Goal: Task Accomplishment & Management: Manage account settings

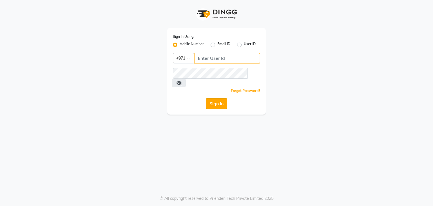
type input "569822303"
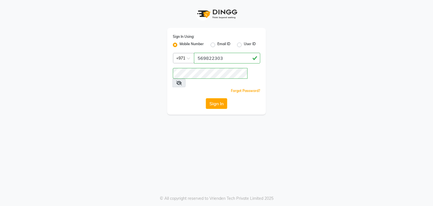
click at [213, 98] on button "Sign In" at bounding box center [216, 103] width 21 height 11
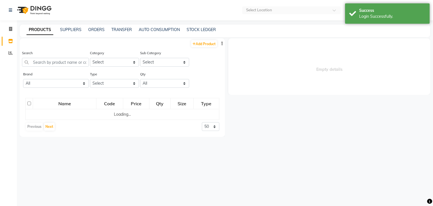
select select "en"
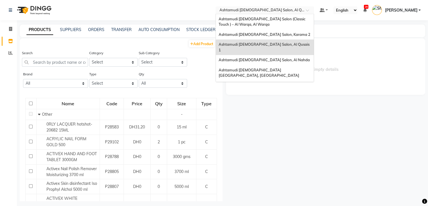
click at [279, 9] on input "text" at bounding box center [260, 11] width 82 height 6
click at [281, 68] on span "Ashtamudi Ladies Salon Sahara Center, Dubai" at bounding box center [259, 73] width 81 height 10
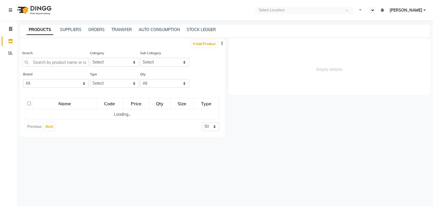
select select "en"
select select
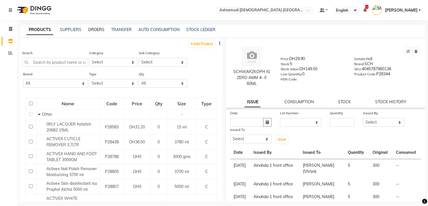
click at [95, 29] on link "ORDERS" at bounding box center [96, 29] width 16 height 5
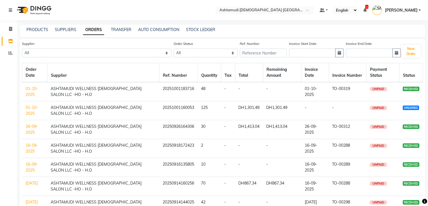
click at [30, 112] on link "01-10-2025" at bounding box center [32, 110] width 12 height 11
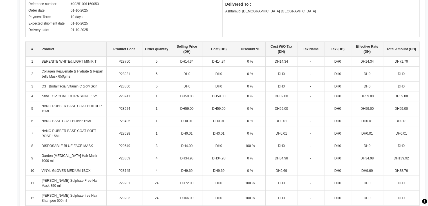
scroll to position [114, 0]
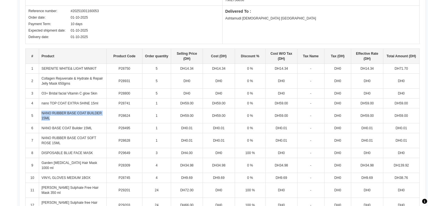
drag, startPoint x: 39, startPoint y: 112, endPoint x: 54, endPoint y: 118, distance: 16.5
click at [54, 118] on td "NANO RUBBER BASE COAT BUILDER 15ML" at bounding box center [72, 115] width 67 height 15
copy td "NANO RUBBER BASE COAT BUILDER 15ML"
drag, startPoint x: 40, startPoint y: 150, endPoint x: 101, endPoint y: 156, distance: 61.6
click at [101, 156] on td "DISPOSABLE BLUE FACE MASK" at bounding box center [72, 153] width 67 height 10
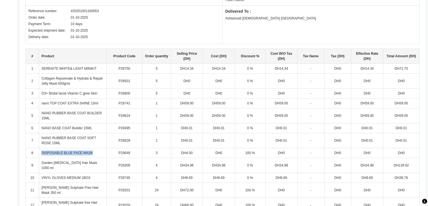
copy td "DISPOSABLE BLUE FACE MASK"
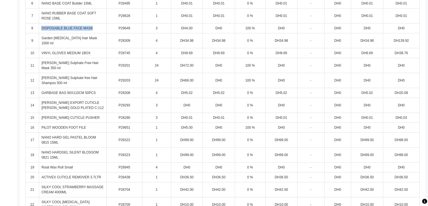
scroll to position [240, 0]
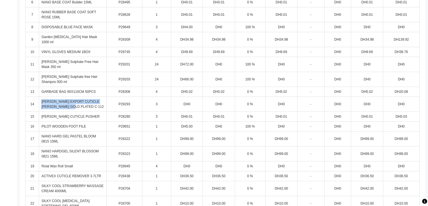
drag, startPoint x: 39, startPoint y: 91, endPoint x: 82, endPoint y: 103, distance: 44.3
click at [82, 103] on td "NGHIA EXPORT CUTICLE NIPPER GOLD PLATED C-112" at bounding box center [72, 104] width 67 height 15
copy td "NGHIA EXPORT CUTICLE NIPPER GOLD PLATED C-112"
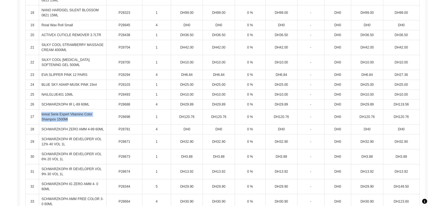
drag, startPoint x: 40, startPoint y: 107, endPoint x: 72, endPoint y: 116, distance: 33.2
click at [72, 116] on td "loreal Serie Expert Vitamino Color Shampoo 1500Ml" at bounding box center [72, 116] width 67 height 15
copy td "loreal Serie Expert Vitamino Color Shampoo 1500Ml"
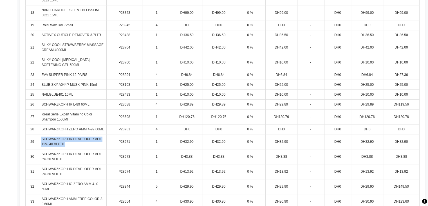
drag, startPoint x: 41, startPoint y: 133, endPoint x: 70, endPoint y: 140, distance: 29.4
click at [70, 140] on td "SCHWARZKOPH IR DEVELOPER VOL 12% 40 VOL 1L" at bounding box center [72, 141] width 67 height 15
copy td "SCHWARZKOPH IR DEVELOPER VOL 12% 40 VOL 1L"
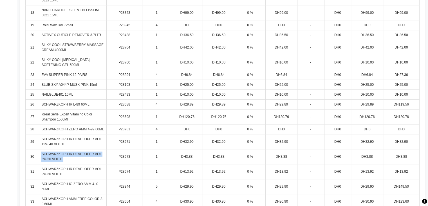
drag, startPoint x: 41, startPoint y: 146, endPoint x: 69, endPoint y: 152, distance: 28.8
click at [69, 152] on td "SCHWARZKOPH IR DEVELOPER VOL 6% 20 VOL 1L" at bounding box center [72, 156] width 67 height 15
copy td "SCHWARZKOPH IR DEVELOPER VOL 6% 20 VOL 1L"
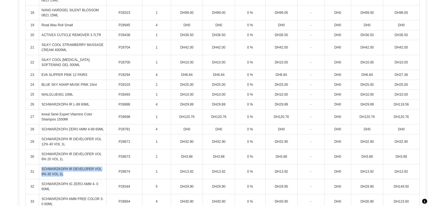
drag, startPoint x: 39, startPoint y: 160, endPoint x: 67, endPoint y: 166, distance: 28.2
click at [67, 166] on td "SCHWARZKOPH IR DEVELOPER VOL 9% 30 VOL 1L" at bounding box center [72, 171] width 67 height 15
copy td "SCHWARZKOPH IR DEVELOPER VOL 9% 30 VOL 1L"
drag, startPoint x: 42, startPoint y: 176, endPoint x: 55, endPoint y: 184, distance: 16.0
click at [55, 184] on td "SCHWARZKOPH IG ZERO AMM 4- 0 60ML" at bounding box center [72, 186] width 67 height 15
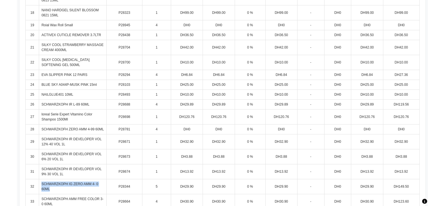
copy td "SCHWARZKOPH IG ZERO AMM 4- 0 60ML"
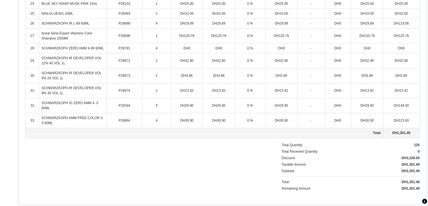
click at [129, 113] on td "P28664" at bounding box center [124, 120] width 36 height 15
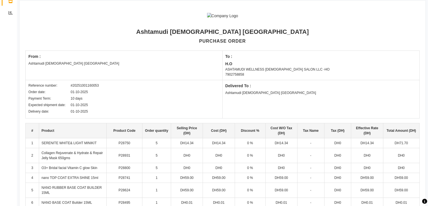
scroll to position [0, 0]
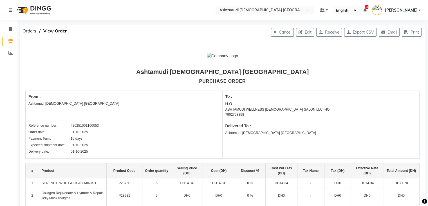
click at [264, 12] on input "text" at bounding box center [260, 11] width 82 height 6
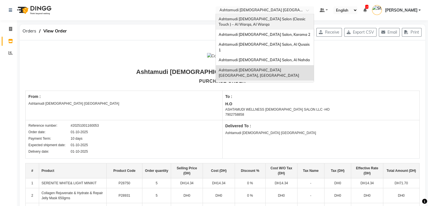
click at [264, 18] on span "Ashtamudi [DEMOGRAPHIC_DATA] Salon (Classic Touch ) – Al Warqa, Al Warqa" at bounding box center [263, 22] width 88 height 10
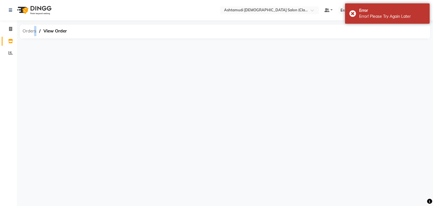
click at [34, 30] on span "Orders" at bounding box center [29, 31] width 19 height 10
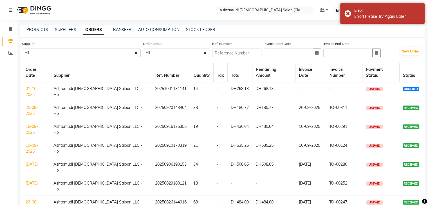
click at [38, 86] on link "01-10-2025" at bounding box center [32, 91] width 12 height 11
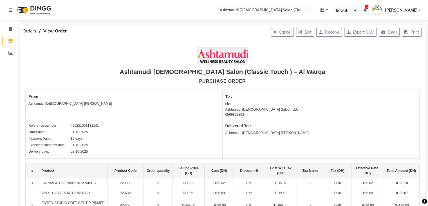
click at [280, 10] on input "text" at bounding box center [260, 11] width 82 height 6
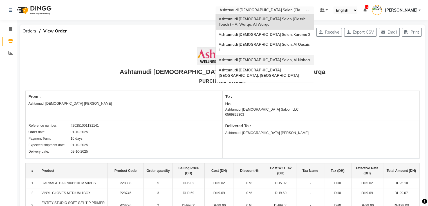
click at [285, 57] on span "Ashtamudi [DEMOGRAPHIC_DATA] Salon, Al Nahda" at bounding box center [264, 59] width 91 height 5
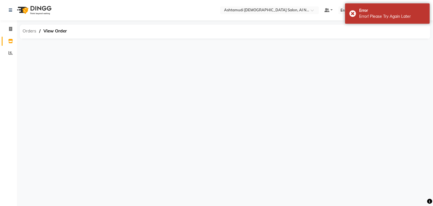
click at [23, 32] on span "Orders" at bounding box center [29, 31] width 19 height 10
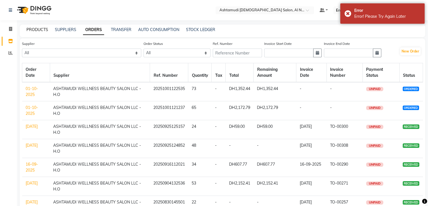
click at [42, 28] on link "PRODUCTS" at bounding box center [37, 29] width 22 height 5
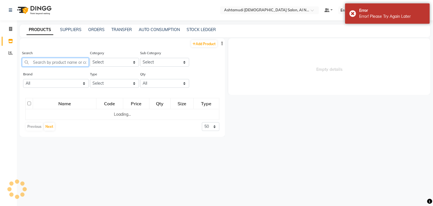
click at [52, 64] on input "text" at bounding box center [55, 62] width 67 height 9
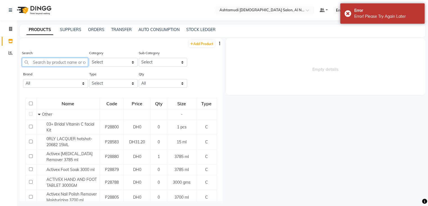
type input "A"
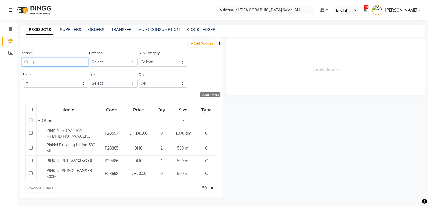
type input "P"
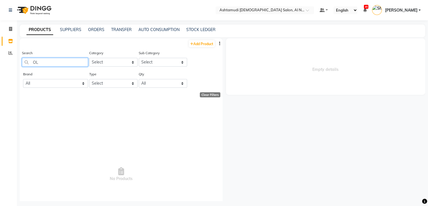
type input "O"
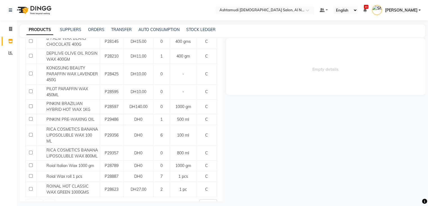
scroll to position [157, 0]
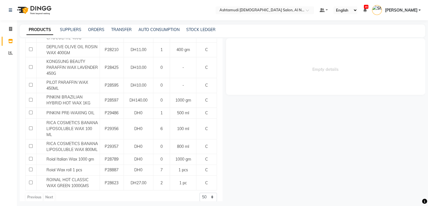
type input "WAX"
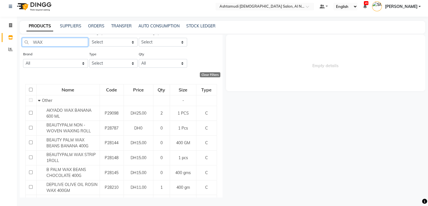
scroll to position [13, 0]
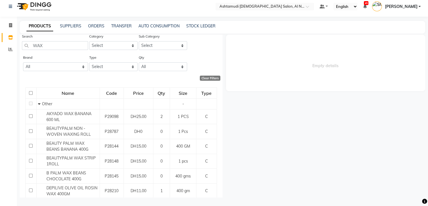
click at [246, 2] on nav "Select Location × Ashtamudi Ladies Salon, Al Nahda Default Panel My Panel Engli…" at bounding box center [214, 6] width 428 height 20
click at [246, 6] on input "text" at bounding box center [260, 7] width 82 height 6
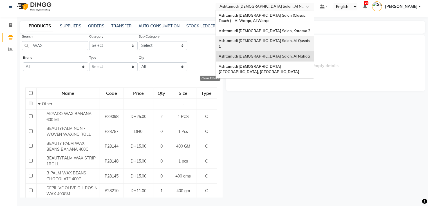
click at [260, 40] on span "Ashtamudi [DEMOGRAPHIC_DATA] Salon, Al Qusais 1" at bounding box center [265, 43] width 92 height 10
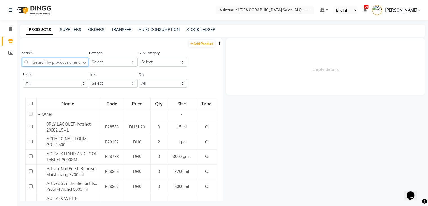
click at [69, 62] on input "text" at bounding box center [55, 62] width 66 height 9
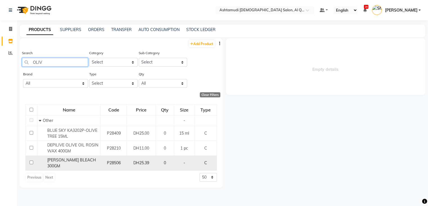
type input "OLIV"
copy span "[PERSON_NAME] BLEACH 300GM"
drag, startPoint x: 45, startPoint y: 161, endPoint x: 95, endPoint y: 161, distance: 49.6
click at [95, 161] on div "[PERSON_NAME] BLEACH 300GM" at bounding box center [69, 163] width 60 height 12
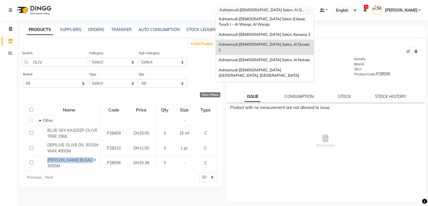
click at [300, 11] on input "text" at bounding box center [260, 11] width 82 height 6
click at [294, 55] on div "Ashtamudi [DEMOGRAPHIC_DATA] Salon, Al Nahda" at bounding box center [265, 60] width 98 height 10
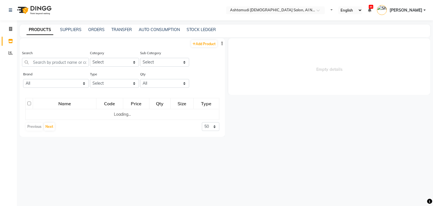
select select "en"
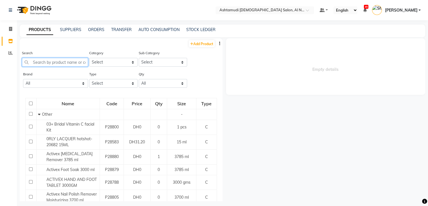
click at [58, 61] on input "text" at bounding box center [55, 62] width 66 height 9
paste input "[PERSON_NAME] BLEACH 300GM"
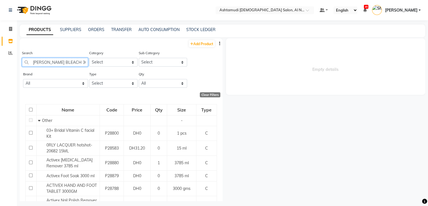
click at [58, 61] on input "[PERSON_NAME] BLEACH 300GM" at bounding box center [55, 62] width 66 height 9
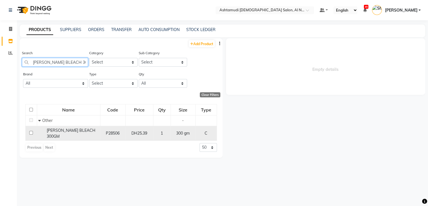
type input "[PERSON_NAME] BLEACH 300GM"
click at [57, 131] on span "[PERSON_NAME] BLEACH 300GM" at bounding box center [71, 133] width 49 height 11
select select
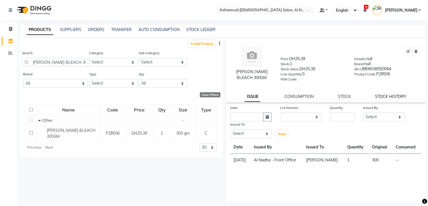
click at [392, 99] on link "STOCK HISTORY" at bounding box center [390, 96] width 31 height 5
select select "all"
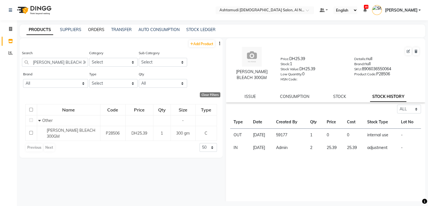
click at [95, 31] on link "ORDERS" at bounding box center [96, 29] width 16 height 5
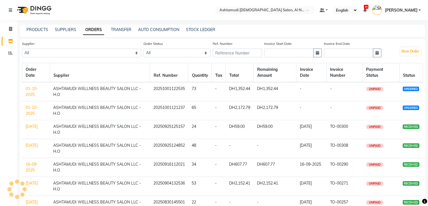
click at [27, 110] on td "01-10-2025" at bounding box center [36, 110] width 28 height 19
click at [29, 108] on link "01-10-2025" at bounding box center [32, 110] width 12 height 11
click at [28, 87] on link "01-10-2025" at bounding box center [32, 91] width 12 height 11
click at [32, 92] on link "01-10-2025" at bounding box center [32, 91] width 12 height 11
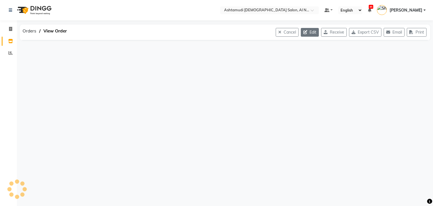
click at [310, 34] on button "Edit" at bounding box center [309, 32] width 18 height 9
select select "1532"
select select "1533"
select select "5108"
select select "true"
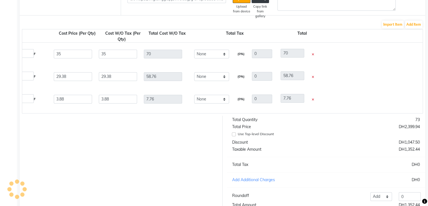
scroll to position [90, 0]
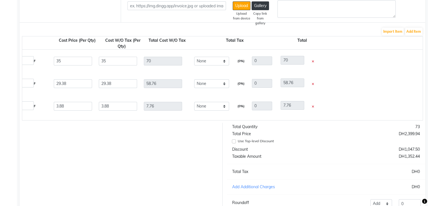
click at [313, 61] on icon at bounding box center [313, 61] width 2 height 3
type input "1"
type input "0"
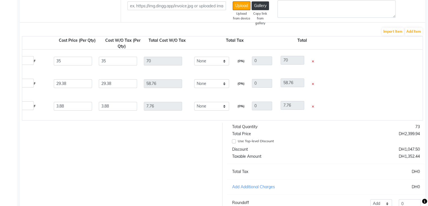
type input "0"
click at [313, 61] on icon at bounding box center [313, 61] width 2 height 3
type input "1"
type input "0"
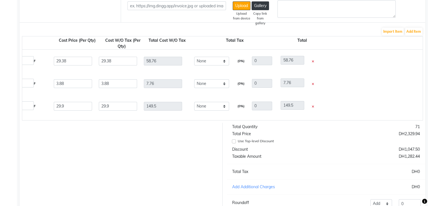
type input "0"
click at [313, 61] on icon at bounding box center [313, 61] width 2 height 3
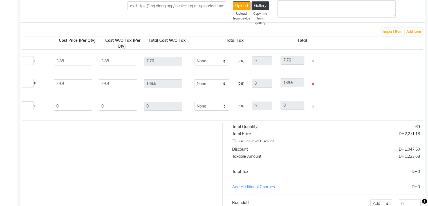
type input "1"
type input "40"
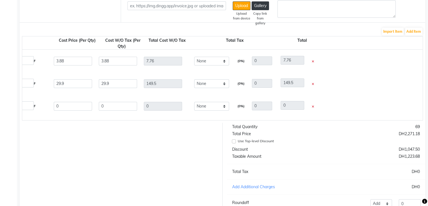
type input "40"
click at [313, 83] on icon at bounding box center [313, 84] width 2 height 3
type input "1"
type input "50"
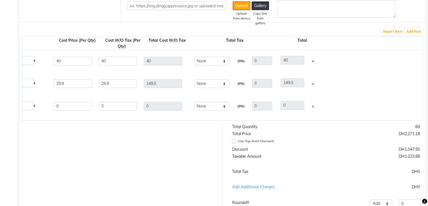
type input "50"
click at [313, 61] on icon at bounding box center [313, 61] width 2 height 3
type input "1"
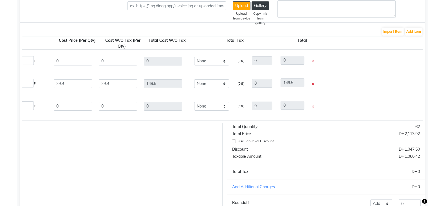
type input "20"
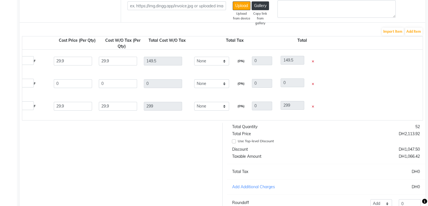
click at [313, 61] on icon at bounding box center [313, 61] width 2 height 3
click at [314, 61] on icon at bounding box center [315, 61] width 2 height 3
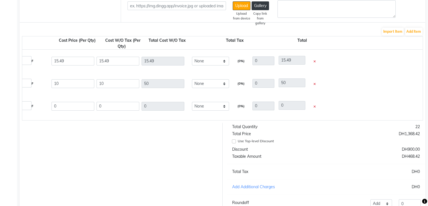
click at [314, 61] on icon at bounding box center [315, 61] width 2 height 3
click at [314, 83] on icon at bounding box center [315, 84] width 2 height 3
click at [314, 61] on icon at bounding box center [315, 61] width 2 height 3
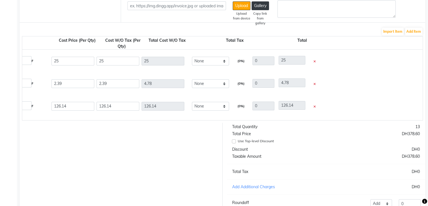
click at [314, 61] on icon at bounding box center [315, 61] width 2 height 3
click at [314, 83] on icon at bounding box center [315, 84] width 2 height 3
click at [314, 61] on icon at bounding box center [315, 61] width 2 height 3
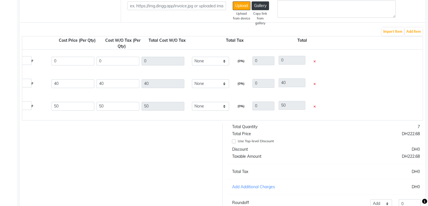
click at [314, 61] on icon at bounding box center [315, 61] width 2 height 3
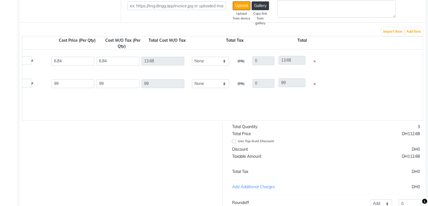
click at [314, 61] on icon at bounding box center [315, 61] width 2 height 3
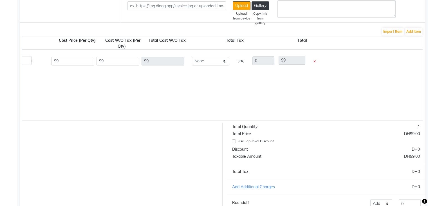
click at [314, 61] on icon at bounding box center [315, 61] width 2 height 3
click at [313, 61] on div "Nanoh Ard Gel White Gloss 0818 15ml 0 ML P28324 1 99 0 % | 0 F 99 99 99 None (0…" at bounding box center [193, 85] width 890 height 70
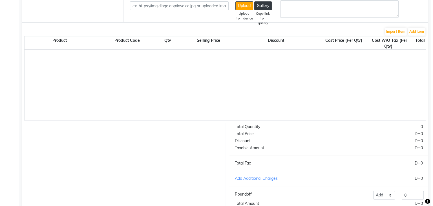
scroll to position [0, 0]
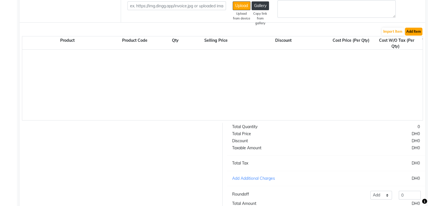
click at [419, 33] on button "Add Item" at bounding box center [413, 32] width 17 height 8
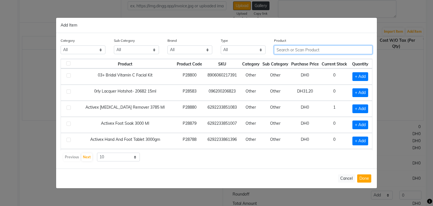
click at [285, 50] on input "text" at bounding box center [323, 49] width 98 height 9
paste input "OLIVIA BLEACH 300GM"
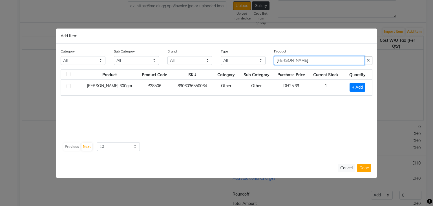
click at [319, 62] on input "OLIVIA BLEACH" at bounding box center [319, 60] width 90 height 9
type input "O"
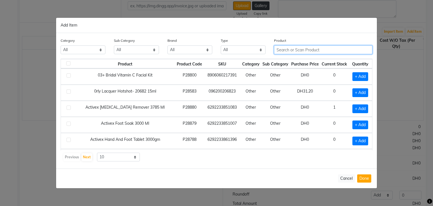
click at [280, 50] on input "text" at bounding box center [323, 49] width 98 height 9
paste input "PINKINI BRAZILIAN HYDRID HOT WAX 1 Kg"
click at [349, 48] on input "NKINI BRAZILIAN HYDRID HOT WAX 1" at bounding box center [319, 49] width 90 height 9
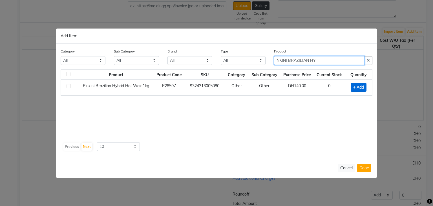
type input "NKINI BRAZILIAN HY"
click at [365, 87] on span "+ Add" at bounding box center [358, 87] width 16 height 9
checkbox input "true"
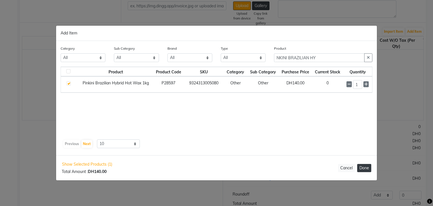
click at [365, 170] on button "Done" at bounding box center [364, 168] width 14 height 8
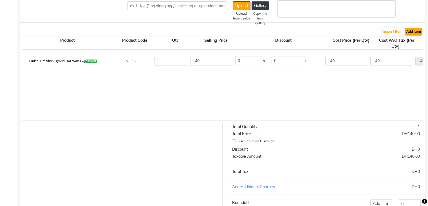
click at [414, 34] on button "Add Item" at bounding box center [413, 32] width 17 height 8
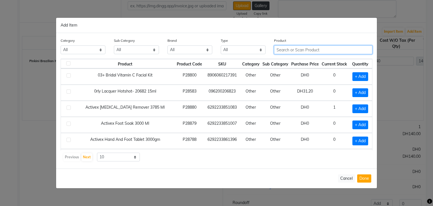
click at [287, 48] on input "text" at bounding box center [323, 49] width 98 height 9
paste input "RICA COSMETICS BANANA LIPOSOLUBLE WAX 800ML"
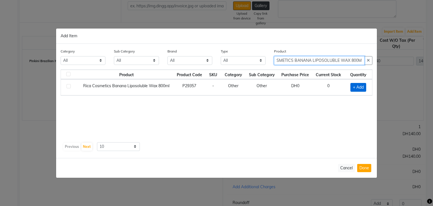
type input "RICA COSMETICS BANANA LIPOSOLUBLE WAX 800ML"
click at [357, 87] on span "+ Add" at bounding box center [358, 87] width 16 height 9
checkbox input "true"
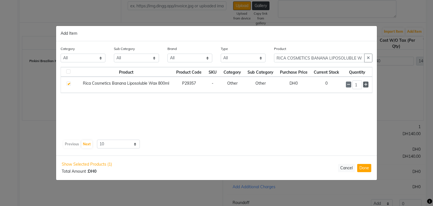
click at [367, 84] on icon at bounding box center [366, 85] width 4 height 4
type input "5"
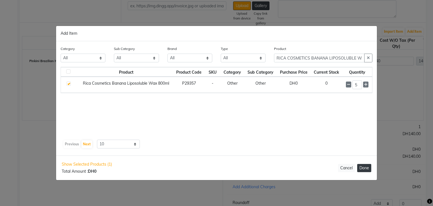
click at [369, 166] on button "Done" at bounding box center [364, 168] width 14 height 8
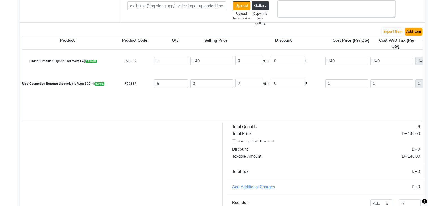
click at [421, 31] on button "Add Item" at bounding box center [413, 32] width 17 height 8
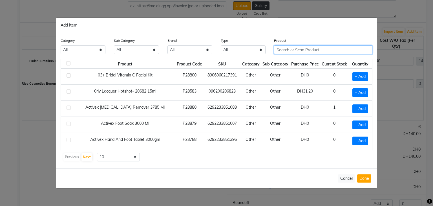
click at [289, 49] on input "text" at bounding box center [323, 49] width 98 height 9
paste input "Yellow sponge"
click at [289, 49] on input "Yellow sponge" at bounding box center [319, 49] width 90 height 9
click at [318, 52] on input "Yellow sponge" at bounding box center [319, 49] width 90 height 9
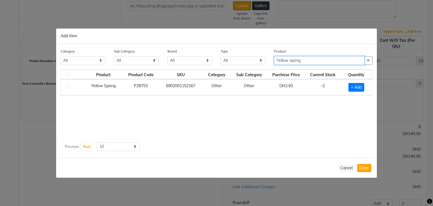
type input "Yellow spong"
click at [315, 116] on div "Product Product Code SKU Category Sub Category Purchase Price Current Stock Qua…" at bounding box center [216, 104] width 311 height 70
click at [353, 87] on span "+ Add" at bounding box center [356, 87] width 16 height 9
checkbox input "true"
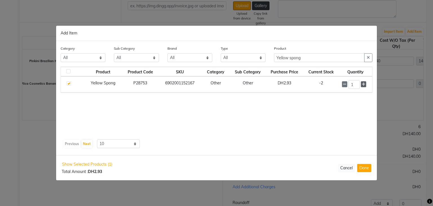
click at [363, 84] on icon at bounding box center [363, 84] width 4 height 4
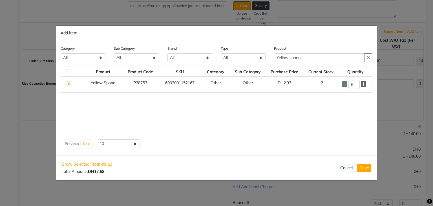
click at [363, 84] on icon at bounding box center [363, 84] width 4 height 4
click at [363, 84] on icon at bounding box center [363, 85] width 4 height 4
type input "8"
click at [366, 167] on button "Done" at bounding box center [364, 168] width 14 height 8
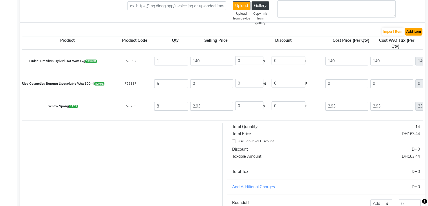
click at [419, 33] on button "Add Item" at bounding box center [413, 32] width 17 height 8
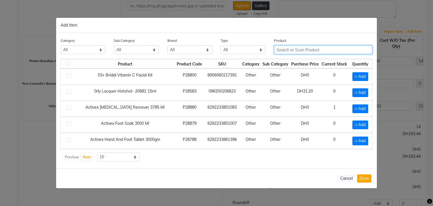
click at [318, 48] on input "text" at bounding box center [323, 49] width 98 height 9
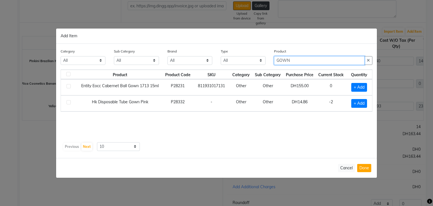
type input "GOWN"
click at [289, 134] on div "Product Product Code SKU Category Sub Category Purchase Price Current Stock Qua…" at bounding box center [216, 104] width 311 height 70
click at [356, 102] on span "+ Add" at bounding box center [359, 103] width 16 height 9
checkbox input "true"
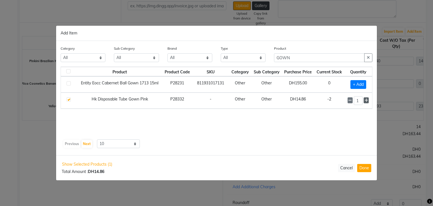
click at [368, 100] on icon at bounding box center [366, 100] width 4 height 4
click at [368, 100] on icon at bounding box center [366, 101] width 4 height 4
type input "5"
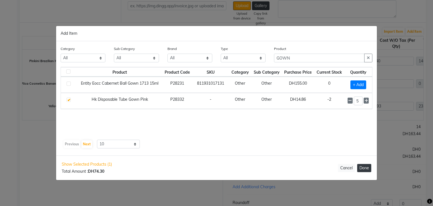
click at [364, 167] on button "Done" at bounding box center [364, 168] width 14 height 8
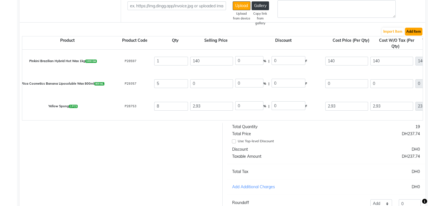
click at [420, 32] on button "Add Item" at bounding box center [413, 32] width 17 height 8
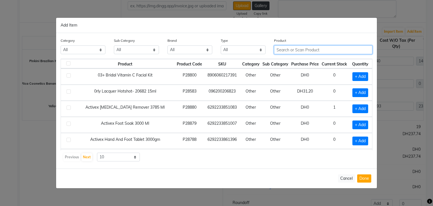
click at [294, 49] on input "text" at bounding box center [323, 49] width 98 height 9
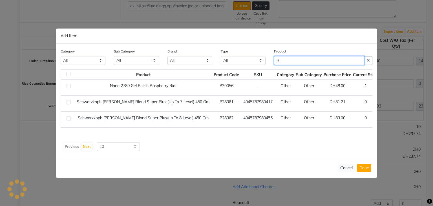
type input "R"
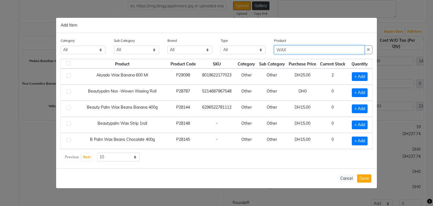
scroll to position [77, 0]
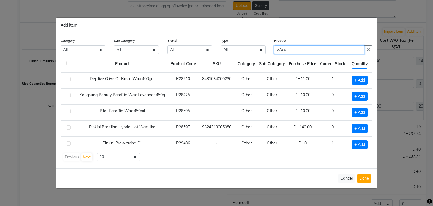
click at [315, 50] on input "WAX" at bounding box center [319, 49] width 90 height 9
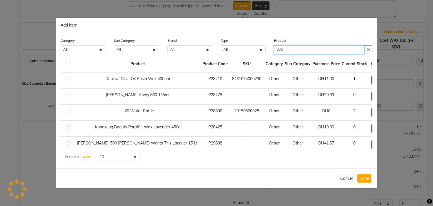
type input "W"
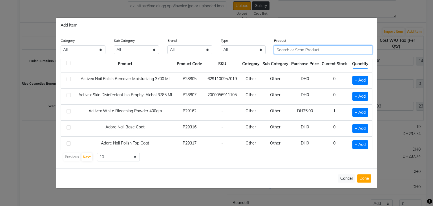
paste input "Roial Wax roll 1 pcs"
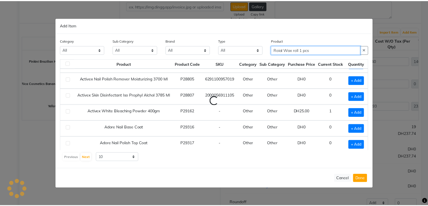
scroll to position [0, 0]
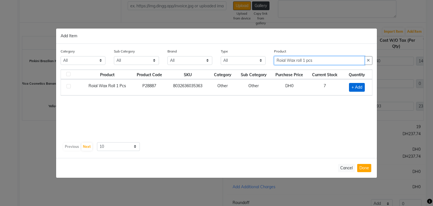
type input "Roial Wax roll 1 pcs"
click at [361, 85] on span "+ Add" at bounding box center [357, 87] width 16 height 9
checkbox input "true"
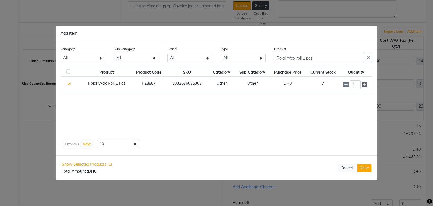
click at [366, 84] on span at bounding box center [363, 84] width 5 height 6
type input "4"
click at [366, 170] on button "Done" at bounding box center [364, 168] width 14 height 8
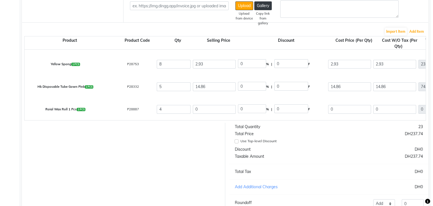
scroll to position [84, 0]
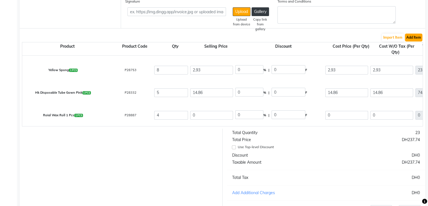
click at [412, 36] on button "Add Item" at bounding box center [413, 38] width 17 height 8
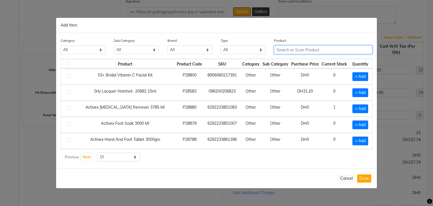
click at [288, 51] on input "text" at bounding box center [323, 49] width 98 height 9
click at [291, 48] on input "text" at bounding box center [323, 49] width 98 height 9
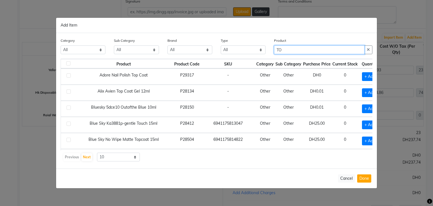
type input "T"
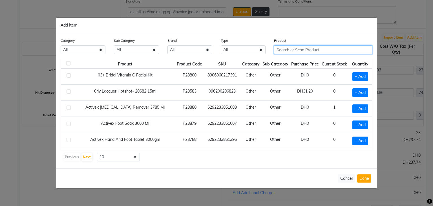
click at [325, 50] on input "text" at bounding box center [323, 49] width 98 height 9
paste input "ELITE ECO DISPOSABLE WOODEN PULP TOWEL(180)PCS"
type input "E"
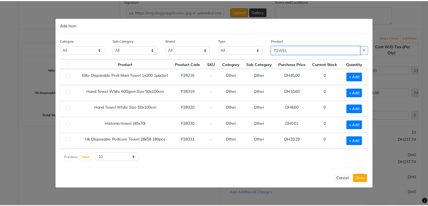
scroll to position [61, 0]
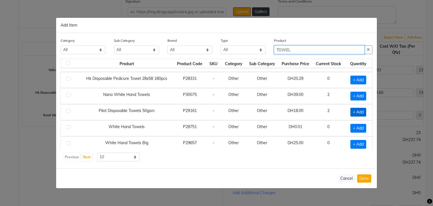
type input "TOWEL"
click at [354, 111] on span "+ Add" at bounding box center [358, 112] width 16 height 9
checkbox input "true"
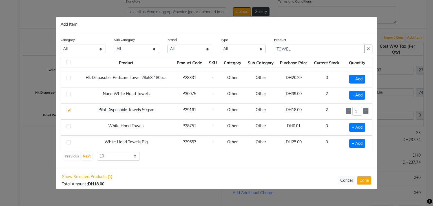
click at [364, 109] on td "1" at bounding box center [357, 111] width 30 height 16
click at [364, 109] on icon at bounding box center [366, 111] width 4 height 4
type input "2"
click at [362, 178] on button "Done" at bounding box center [364, 180] width 14 height 8
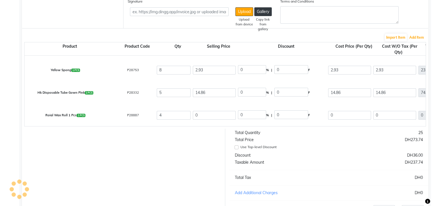
scroll to position [64, 0]
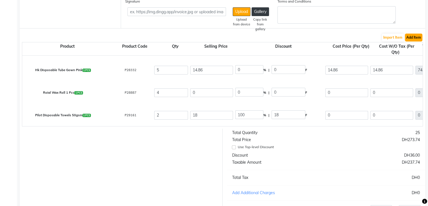
click at [420, 37] on button "Add Item" at bounding box center [413, 38] width 17 height 8
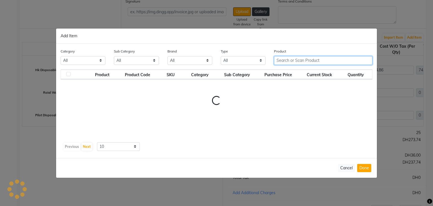
click at [319, 59] on input "text" at bounding box center [323, 60] width 98 height 9
type input "Raaga De tan"
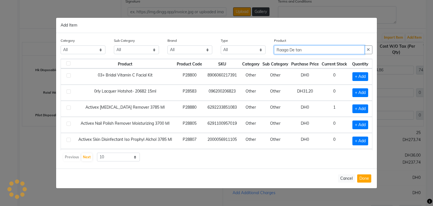
click at [326, 47] on input "Raaga De tan" at bounding box center [319, 49] width 90 height 9
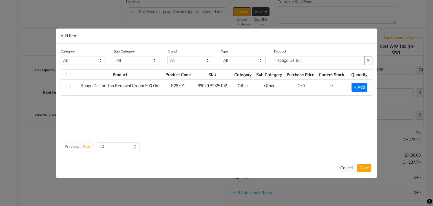
click at [306, 126] on div "Product Product Code SKU Category Sub Category Purchase Price Current Stock Qua…" at bounding box center [216, 104] width 311 height 70
click at [365, 87] on span "+ Add" at bounding box center [359, 87] width 16 height 9
checkbox input "true"
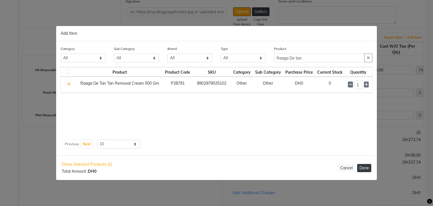
click at [364, 167] on button "Done" at bounding box center [364, 168] width 14 height 8
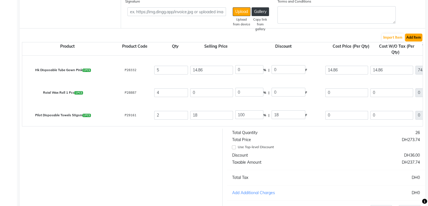
click at [417, 39] on button "Add Item" at bounding box center [413, 38] width 17 height 8
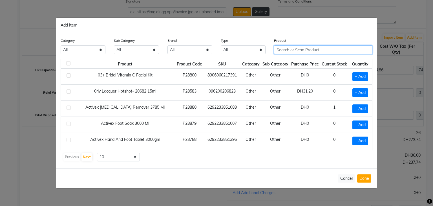
click at [290, 49] on input "text" at bounding box center [323, 49] width 98 height 9
paste input "loreal Serie Expert Vitamino Color Shampoo 1500Ml"
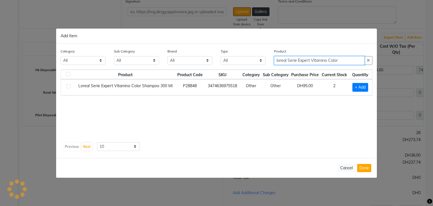
type input "loreal Serie Expert Vitamino Color"
drag, startPoint x: 279, startPoint y: 115, endPoint x: 283, endPoint y: 111, distance: 5.6
click at [279, 115] on div "Product Product Code SKU Category Sub Category Purchase Price Current Stock Qua…" at bounding box center [216, 104] width 311 height 70
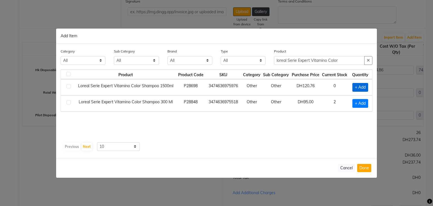
click at [357, 85] on span "+ Add" at bounding box center [360, 87] width 16 height 9
checkbox input "true"
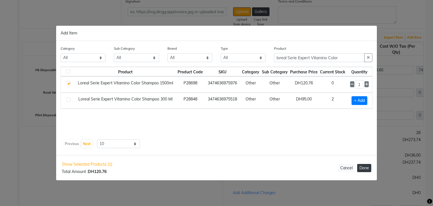
click at [363, 167] on button "Done" at bounding box center [364, 168] width 14 height 8
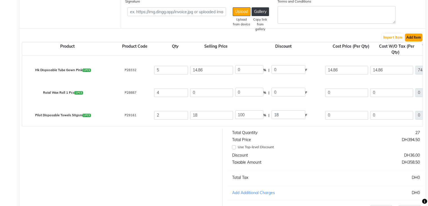
click at [418, 36] on button "Add Item" at bounding box center [413, 38] width 17 height 8
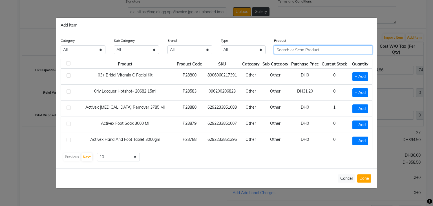
click at [294, 50] on input "text" at bounding box center [323, 49] width 98 height 9
paste input "SCHWARZKOPH Hair Color Stain REMOVER 250ML"
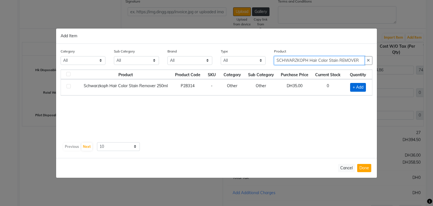
type input "SCHWARZKOPH Hair Color Stain REMOVER"
click at [356, 86] on span "+ Add" at bounding box center [358, 87] width 16 height 9
checkbox input "true"
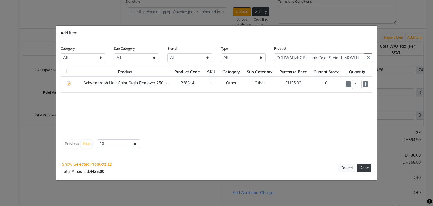
click at [367, 167] on button "Done" at bounding box center [364, 168] width 14 height 8
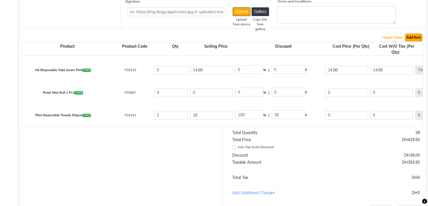
click at [412, 36] on button "Add Item" at bounding box center [413, 38] width 17 height 8
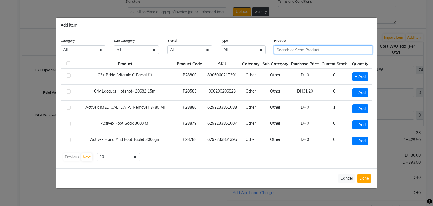
click at [280, 50] on input "text" at bounding box center [323, 49] width 98 height 9
paste input "LOREAL OREOR OXYDANT 20 VOL 1000ML"
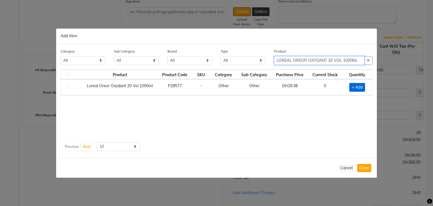
type input "LOREAL OREOR OXYDANT 20 VOL 1000ML"
click at [358, 84] on span "+ Add" at bounding box center [357, 87] width 16 height 9
checkbox input "true"
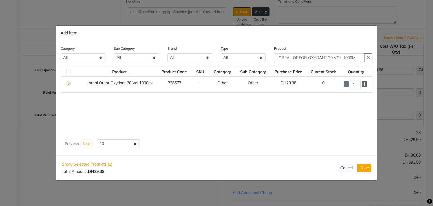
click at [363, 83] on icon at bounding box center [364, 84] width 4 height 4
type input "2"
click at [364, 168] on button "Done" at bounding box center [364, 168] width 14 height 8
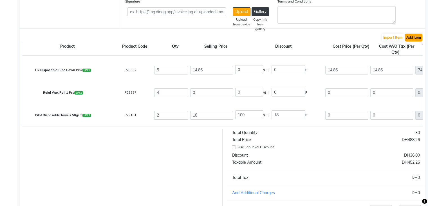
click at [415, 37] on button "Add Item" at bounding box center [413, 38] width 17 height 8
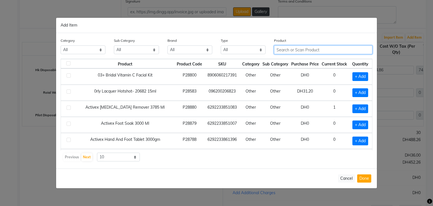
click at [284, 45] on input "text" at bounding box center [323, 49] width 98 height 9
paste input "SCHWARZKOPH IR DEVELOPER VOL 6% 20 VOL 1L"
type input "SCHWARZKOPH IR DEVELOPER VOL 6% 20 VOL 1L"
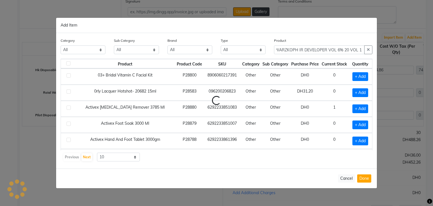
click at [292, 54] on div "Product SCHWARZKOPH IR DEVELOPER VOL 6% 20 VOL 1L" at bounding box center [323, 45] width 98 height 17
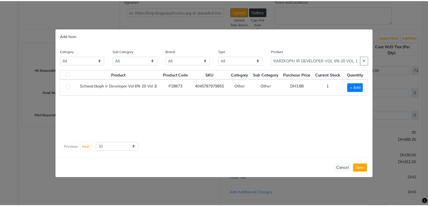
scroll to position [0, 0]
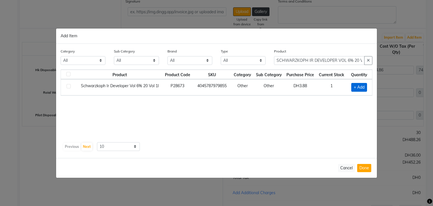
click at [362, 89] on span "+ Add" at bounding box center [359, 87] width 16 height 9
checkbox input "true"
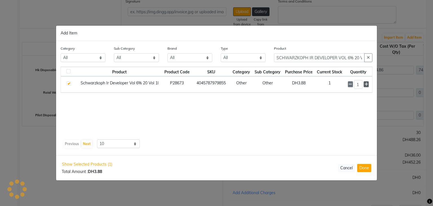
click at [368, 84] on span at bounding box center [365, 84] width 5 height 6
type input "2"
click at [368, 168] on button "Done" at bounding box center [364, 168] width 14 height 8
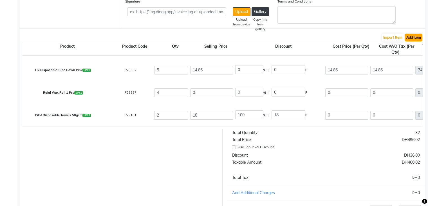
click at [420, 37] on button "Add Item" at bounding box center [413, 38] width 17 height 8
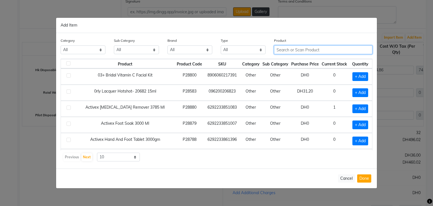
click at [288, 49] on input "text" at bounding box center [323, 49] width 98 height 9
paste input "SCHWARZKOFH ZERO AMM 5-0 60ML"
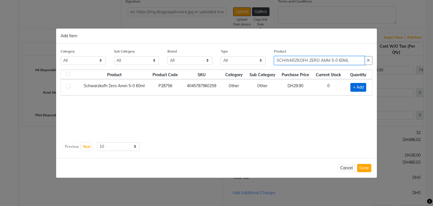
type input "SCHWARZKOFH ZERO AMM 5-0 60ML"
click at [360, 86] on span "+ Add" at bounding box center [358, 87] width 16 height 9
checkbox input "true"
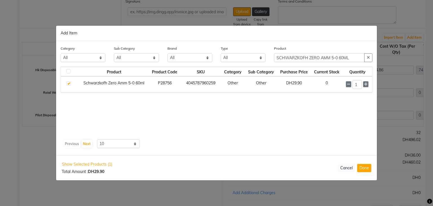
click at [368, 84] on td "1" at bounding box center [357, 84] width 30 height 16
click at [366, 84] on icon at bounding box center [366, 85] width 4 height 4
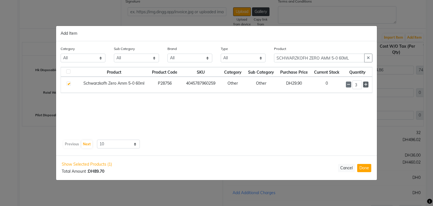
click at [366, 84] on icon at bounding box center [366, 85] width 4 height 4
type input "5"
click at [362, 168] on button "Done" at bounding box center [364, 168] width 14 height 8
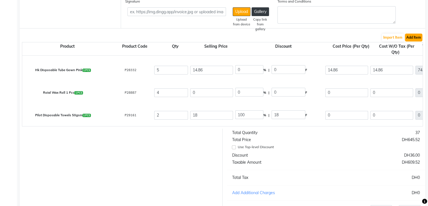
click at [412, 39] on button "Add Item" at bounding box center [413, 38] width 17 height 8
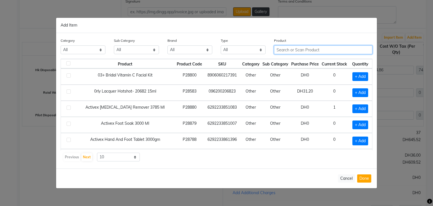
click at [293, 50] on input "text" at bounding box center [323, 49] width 98 height 9
paste input "SCHWARZKOPH IG ZERO AMM 4- 0 60ML"
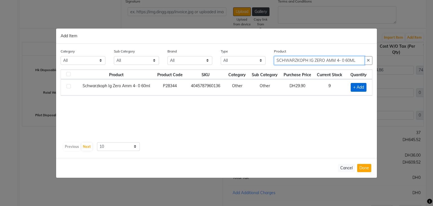
type input "SCHWARZKOPH IG ZERO AMM 4- 0 60ML"
click at [364, 88] on span "+ Add" at bounding box center [358, 87] width 16 height 9
checkbox input "true"
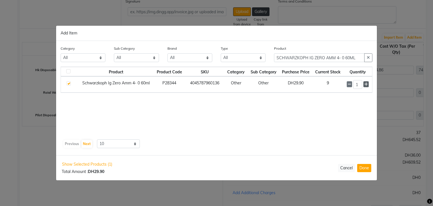
click at [366, 84] on icon at bounding box center [366, 84] width 4 height 4
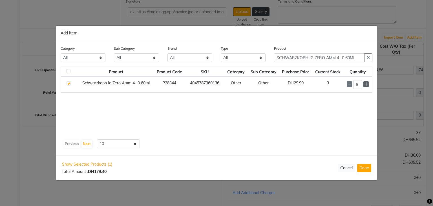
click at [366, 84] on icon at bounding box center [366, 84] width 4 height 4
click at [366, 84] on icon at bounding box center [366, 85] width 4 height 4
type input "10"
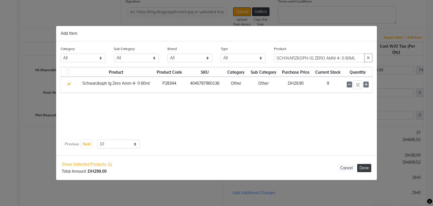
click at [365, 166] on button "Done" at bounding box center [364, 168] width 14 height 8
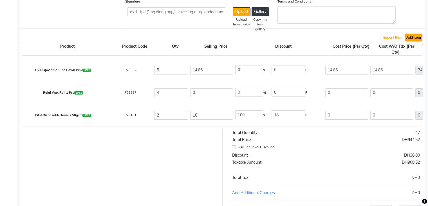
click at [418, 40] on button "Add Item" at bounding box center [413, 38] width 17 height 8
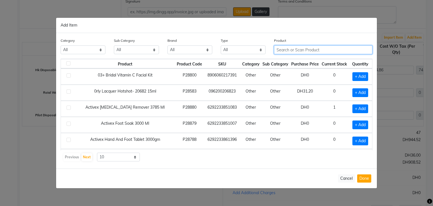
click at [294, 48] on input "text" at bounding box center [323, 49] width 98 height 9
paste input "SCHWARZKOPH IG Zero Amm6- 0 60ml"
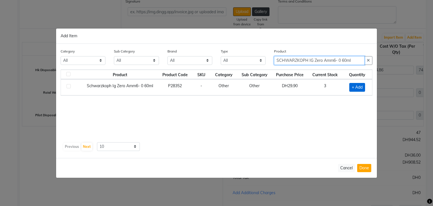
type input "SCHWARZKOPH IG Zero Amm6- 0 60ml"
click at [362, 88] on span "+ Add" at bounding box center [357, 87] width 16 height 9
checkbox input "true"
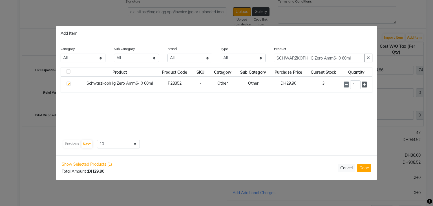
click at [365, 83] on icon at bounding box center [364, 85] width 4 height 4
click at [366, 85] on span at bounding box center [363, 84] width 5 height 6
type input "5"
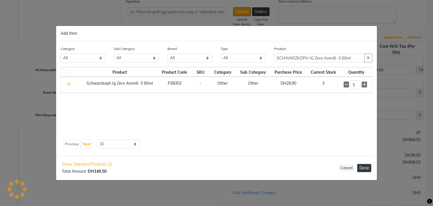
click at [368, 167] on button "Done" at bounding box center [364, 168] width 14 height 8
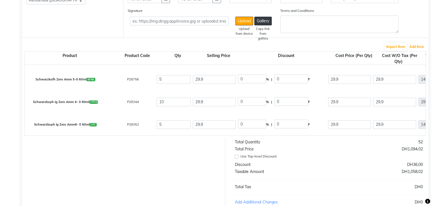
scroll to position [72, 0]
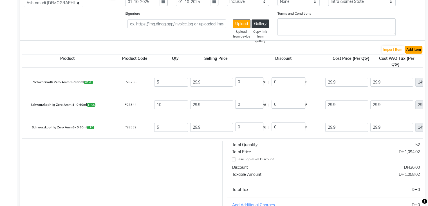
click at [412, 51] on button "Add Item" at bounding box center [413, 50] width 17 height 8
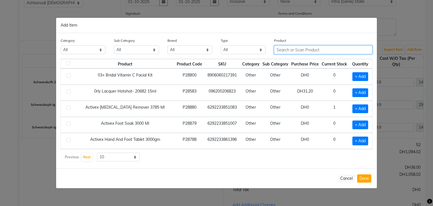
click at [288, 48] on input "text" at bounding box center [323, 49] width 98 height 9
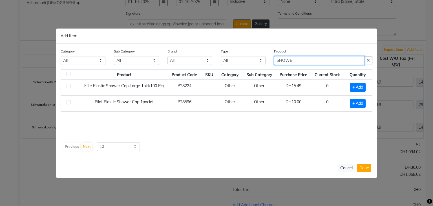
type input "SHOWE"
click at [269, 122] on div "Product Product Code SKU Category Sub Category Purchase Price Current Stock Qua…" at bounding box center [216, 104] width 311 height 70
click at [358, 101] on span "+ Add" at bounding box center [357, 103] width 16 height 9
checkbox input "true"
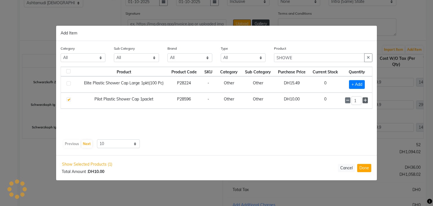
click at [366, 101] on icon at bounding box center [365, 100] width 4 height 4
type input "2"
click at [368, 168] on button "Done" at bounding box center [364, 168] width 14 height 8
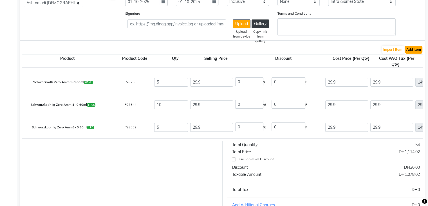
click at [417, 49] on button "Add Item" at bounding box center [413, 50] width 17 height 8
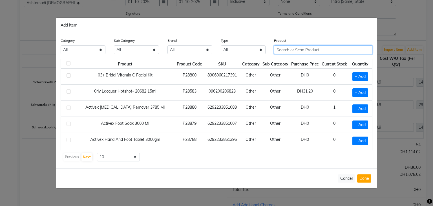
click at [298, 50] on input "text" at bounding box center [323, 49] width 98 height 9
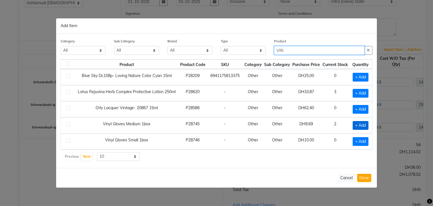
type input "VIN"
click at [357, 123] on span "+ Add" at bounding box center [360, 125] width 16 height 9
checkbox input "true"
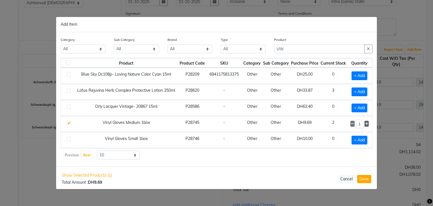
click at [365, 123] on icon at bounding box center [366, 124] width 4 height 4
type input "5"
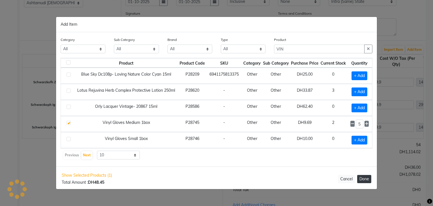
click at [365, 177] on button "Done" at bounding box center [364, 179] width 14 height 8
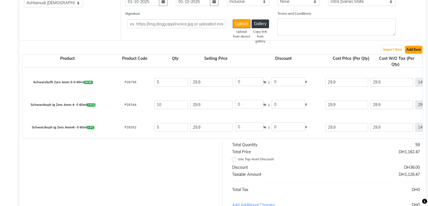
click at [415, 51] on button "Add Item" at bounding box center [413, 50] width 17 height 8
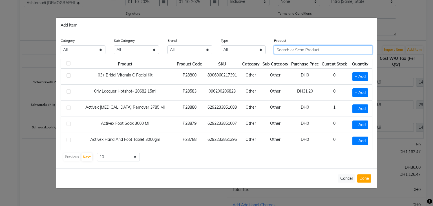
click at [286, 50] on input "text" at bounding box center [323, 49] width 98 height 9
paste input "Bio Tanix brazilian Protein Exteme Force 1100 ml"
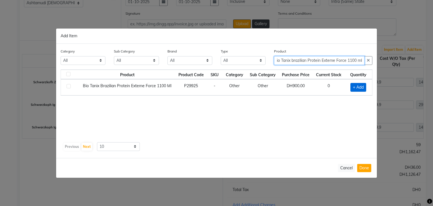
type input "Bio Tanix brazilian Protein Exteme Force 1100 ml"
click at [352, 85] on span "+ Add" at bounding box center [358, 87] width 16 height 9
checkbox input "true"
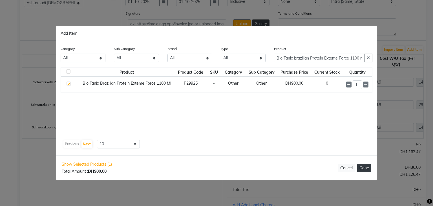
click at [360, 168] on button "Done" at bounding box center [364, 168] width 14 height 8
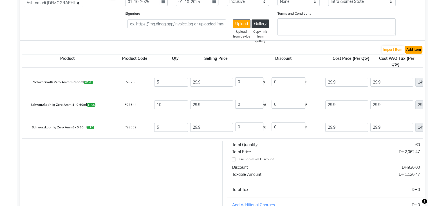
click at [417, 51] on button "Add Item" at bounding box center [413, 50] width 17 height 8
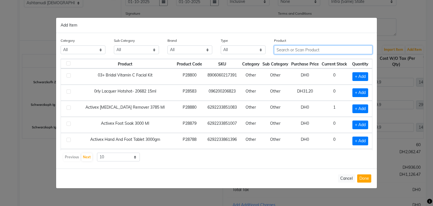
click at [302, 49] on input "text" at bounding box center [323, 49] width 98 height 9
paste input "Magic glow Milk Shampoo 5000ml"
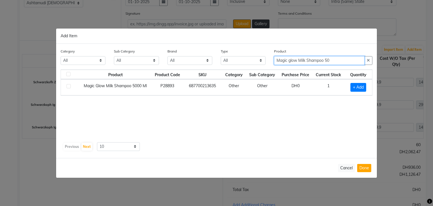
type input "Magic glow Milk Shampoo 50"
drag, startPoint x: 329, startPoint y: 122, endPoint x: 331, endPoint y: 120, distance: 3.0
click at [329, 122] on div "Product Product Code SKU Category Sub Category Purchase Price Current Stock Qua…" at bounding box center [216, 104] width 311 height 70
click at [360, 90] on span "+ Add" at bounding box center [358, 87] width 16 height 9
checkbox input "true"
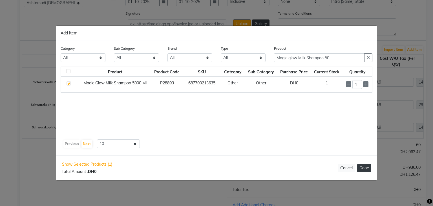
click at [362, 167] on button "Done" at bounding box center [364, 168] width 14 height 8
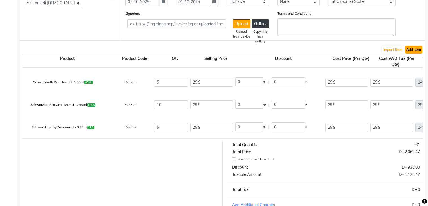
click at [419, 50] on button "Add Item" at bounding box center [413, 50] width 17 height 8
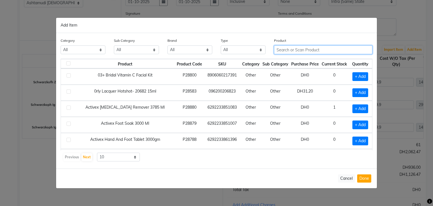
click at [292, 50] on input "text" at bounding box center [323, 49] width 98 height 9
paste input "Magic Glow Milk Conditioner 5000ml"
click at [353, 52] on input "Magic Glow Milk Conditioner 5000ml" at bounding box center [319, 49] width 90 height 9
type input "M"
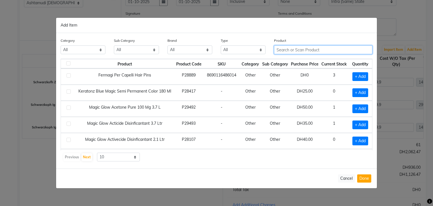
paste input "SILKY COOL HAIR CONDITIONER ARGAN 5 LTR"
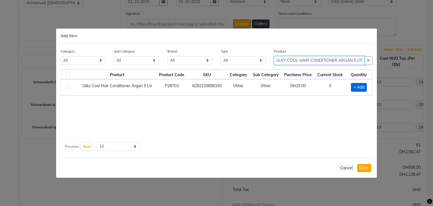
type input "SILKY COOL HAIR CONDITIONER ARGAN 5 LTR"
click at [359, 88] on span "+ Add" at bounding box center [359, 87] width 16 height 9
checkbox input "true"
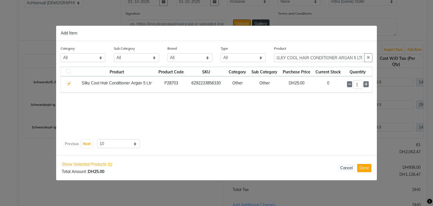
scroll to position [0, 0]
click at [368, 166] on button "Done" at bounding box center [364, 168] width 14 height 8
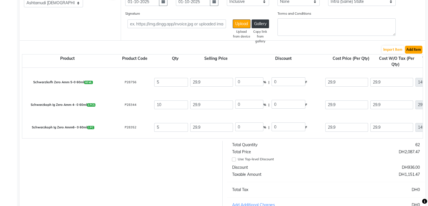
click at [419, 49] on button "Add Item" at bounding box center [413, 50] width 17 height 8
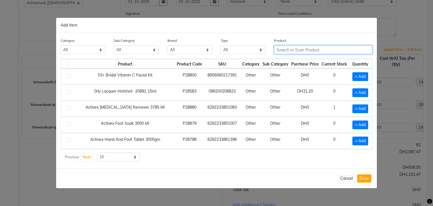
click at [313, 50] on input "text" at bounding box center [323, 49] width 98 height 9
paste input "SILKY COOL HAIR CONDITIONER ARGAN 5 LTR"
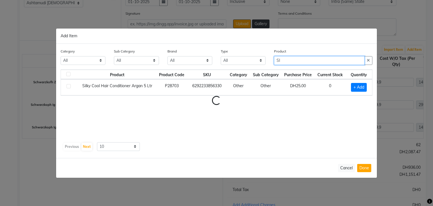
type input "S"
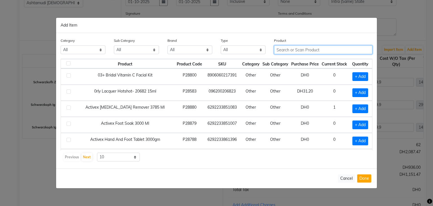
click at [305, 49] on input "text" at bounding box center [323, 49] width 98 height 9
paste input "Pilot Silicon Ear Cover MX-37"
click at [298, 46] on input "Pilot Silicon Ear Cover" at bounding box center [319, 49] width 90 height 9
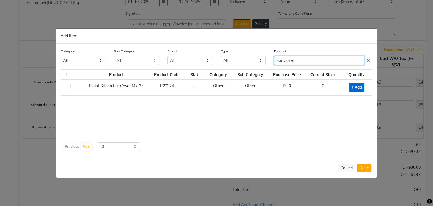
type input "Ear Cover"
click at [357, 85] on span "+ Add" at bounding box center [356, 87] width 16 height 9
checkbox input "true"
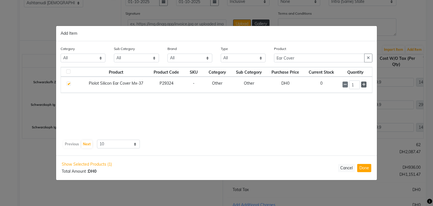
click at [363, 81] on span at bounding box center [363, 84] width 5 height 6
type input "2"
click at [363, 169] on button "Done" at bounding box center [364, 168] width 14 height 8
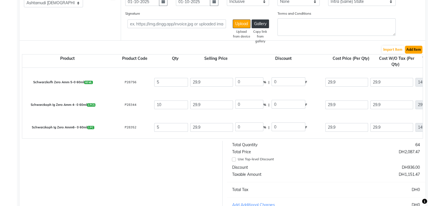
click at [417, 49] on button "Add Item" at bounding box center [413, 50] width 17 height 8
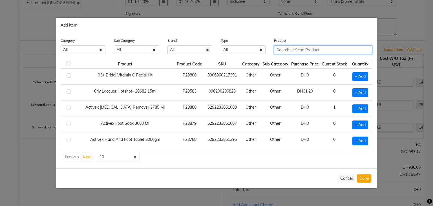
click at [291, 47] on input "text" at bounding box center [323, 49] width 98 height 9
paste input "loreal Serie Expert Abs Repair Shampoo 1500ml"
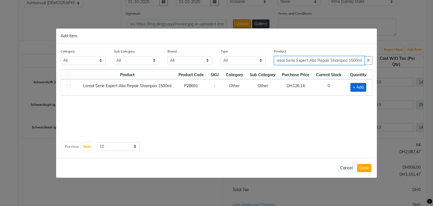
type input "loreal Serie Expert Abs Repair Shampoo 1500ml"
click at [360, 88] on span "+ Add" at bounding box center [358, 87] width 16 height 9
checkbox input "true"
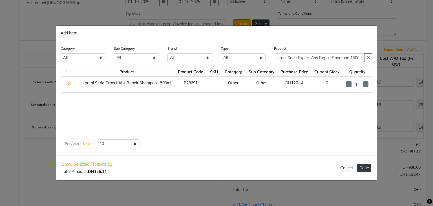
click at [363, 165] on button "Done" at bounding box center [364, 168] width 14 height 8
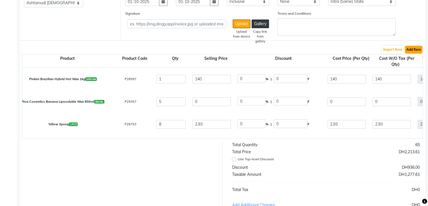
click at [414, 51] on button "Add Item" at bounding box center [413, 50] width 17 height 8
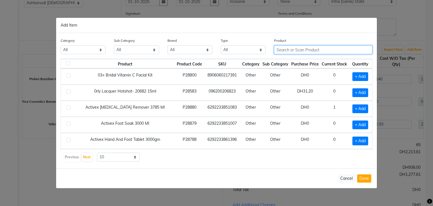
click at [288, 48] on input "text" at bounding box center [323, 49] width 98 height 9
paste input "NAIL TEK HYDRATING BASE & COAT TOP COAT"
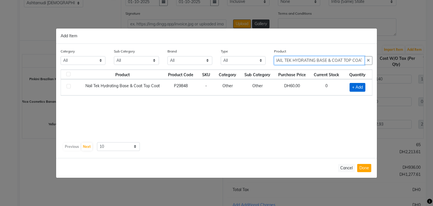
type input "NAIL TEK HYDRATING BASE & COAT TOP COAT"
click at [355, 88] on span "+ Add" at bounding box center [357, 87] width 16 height 9
checkbox input "true"
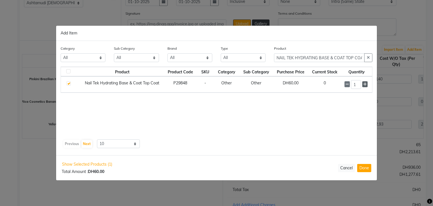
click at [366, 83] on span at bounding box center [364, 84] width 5 height 6
type input "2"
click at [366, 167] on button "Done" at bounding box center [364, 168] width 14 height 8
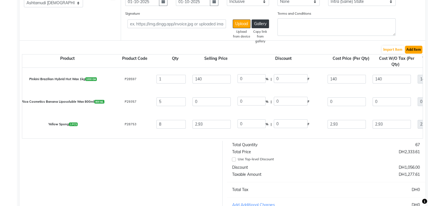
click at [415, 52] on button "Add Item" at bounding box center [413, 50] width 17 height 8
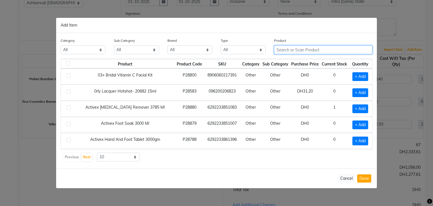
click at [285, 48] on input "text" at bounding box center [323, 49] width 98 height 9
paste input "MAGIC GLOW CUTICLE REMOVER 3.78 L"
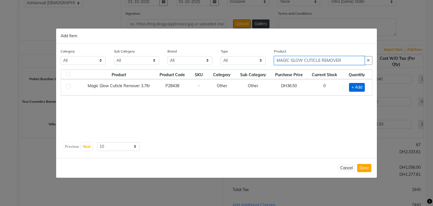
type input "MAGIC GLOW CUTICLE REMOVER"
drag, startPoint x: 353, startPoint y: 84, endPoint x: 357, endPoint y: 89, distance: 6.6
click at [353, 84] on span "+ Add" at bounding box center [357, 87] width 16 height 9
checkbox input "true"
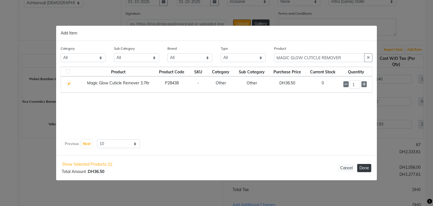
click at [360, 167] on button "Done" at bounding box center [364, 168] width 14 height 8
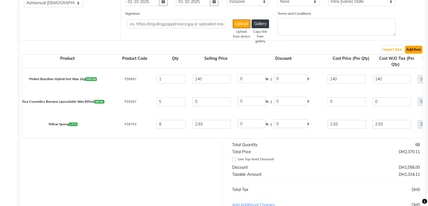
click at [415, 51] on button "Add Item" at bounding box center [413, 50] width 17 height 8
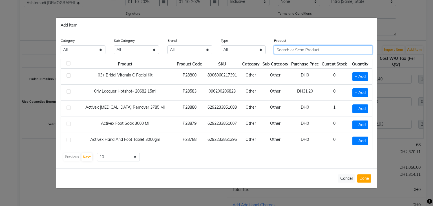
click at [303, 48] on input "text" at bounding box center [323, 49] width 98 height 9
paste input "Magic Glow Strawberry Foot & Body Scrub 5000 ml"
click at [305, 52] on input "Magic Glow Strawberry Foot & Body Scrub" at bounding box center [319, 49] width 90 height 9
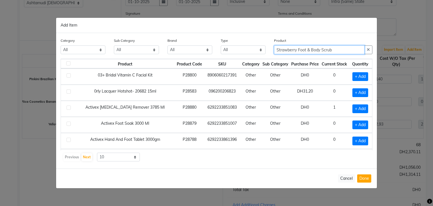
click at [334, 50] on input "Strawberry Foot & Body Scrub" at bounding box center [319, 49] width 90 height 9
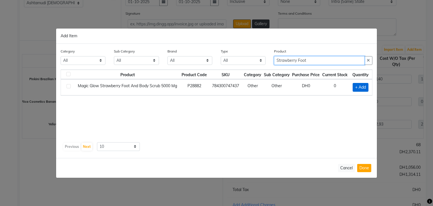
type input "Strawberry Foot"
click at [360, 88] on span "+ Add" at bounding box center [360, 87] width 16 height 9
checkbox input "true"
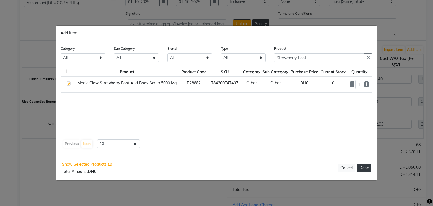
click at [362, 168] on button "Done" at bounding box center [364, 168] width 14 height 8
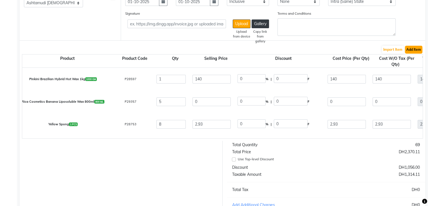
click at [417, 49] on button "Add Item" at bounding box center [413, 50] width 17 height 8
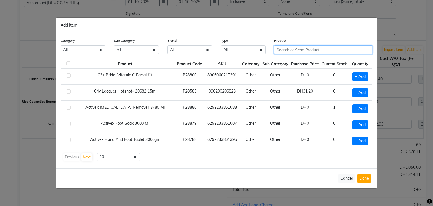
click at [313, 50] on input "text" at bounding box center [323, 49] width 98 height 9
paste input "MAGIC GLOW ALCOHOL 90%SOLUTION MAGIC GLOW 5L"
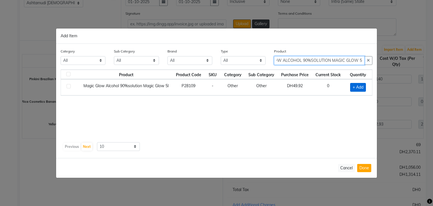
type input "MAGIC GLOW ALCOHOL 90%SOLUTION MAGIC GLOW 5L"
click at [360, 86] on span "+ Add" at bounding box center [358, 87] width 16 height 9
checkbox input "true"
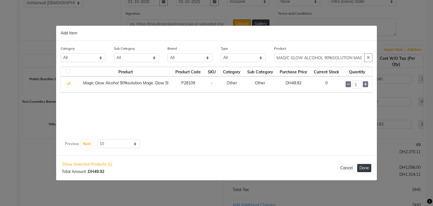
click at [364, 166] on button "Done" at bounding box center [364, 168] width 14 height 8
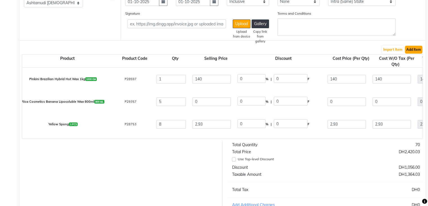
click at [413, 52] on button "Add Item" at bounding box center [413, 50] width 17 height 8
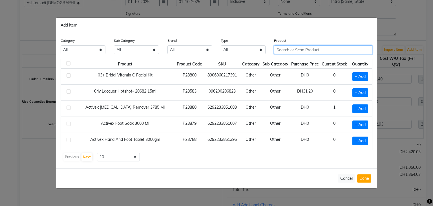
click at [291, 50] on input "text" at bounding box center [323, 49] width 98 height 9
paste input "PILOT 12 PCS PACK WHITE NAIL BUFFER"
click at [313, 50] on input "PILOT 12 PCS PACK WHITE NAI" at bounding box center [319, 49] width 90 height 9
click at [314, 50] on input "WHITE NAI" at bounding box center [319, 49] width 90 height 9
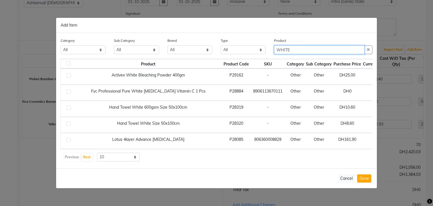
click at [347, 48] on input "WHITE" at bounding box center [319, 49] width 90 height 9
type input "W"
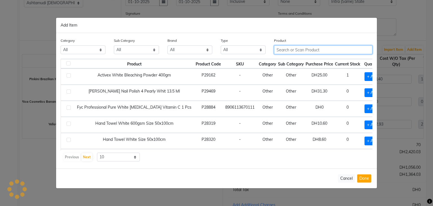
paste input "sunshine QUICK SHINER QUICKSHINER DIAMOND &WHITE DIAMOND 10ML"
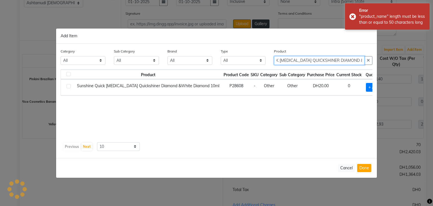
scroll to position [0, 25]
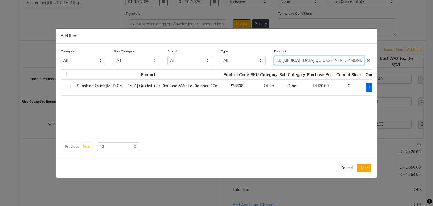
type input "sunshine QUICK SHINER QUICKSHINER DIAMOND &WHITE"
click at [366, 85] on span "+ Add" at bounding box center [374, 87] width 16 height 9
checkbox input "true"
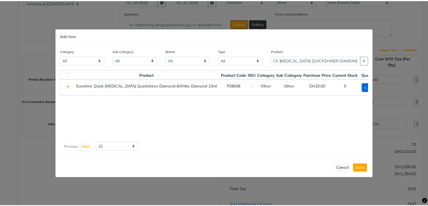
scroll to position [0, 0]
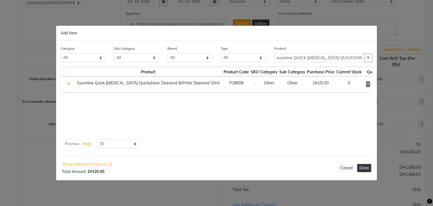
click at [367, 168] on button "Done" at bounding box center [364, 168] width 14 height 8
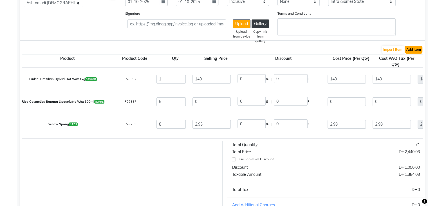
click at [411, 51] on button "Add Item" at bounding box center [413, 50] width 17 height 8
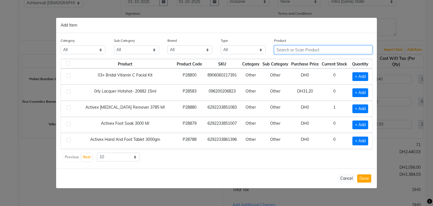
click at [307, 49] on input "text" at bounding box center [323, 49] width 98 height 9
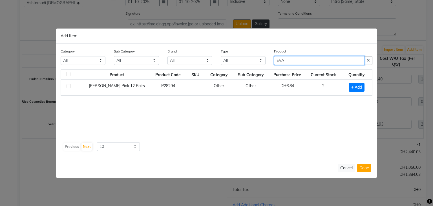
type input "EVA"
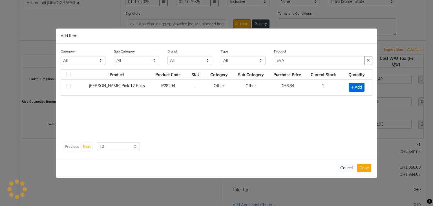
click at [360, 85] on span "+ Add" at bounding box center [356, 87] width 16 height 9
checkbox input "true"
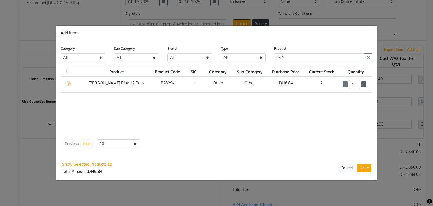
click at [362, 83] on icon at bounding box center [364, 84] width 4 height 4
type input "2"
click at [364, 167] on button "Done" at bounding box center [364, 168] width 14 height 8
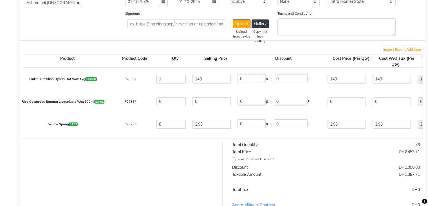
click at [365, 163] on div "Use Top-level Discount" at bounding box center [326, 159] width 197 height 7
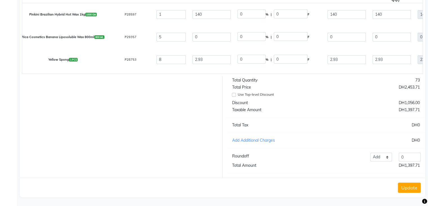
scroll to position [142, 0]
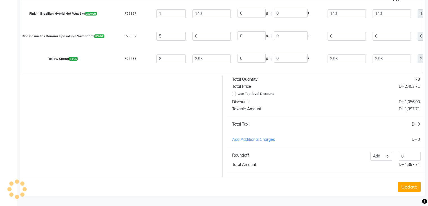
click at [410, 188] on button "Update" at bounding box center [409, 186] width 23 height 10
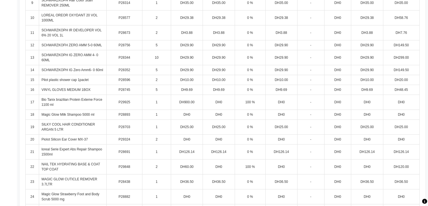
scroll to position [408, 0]
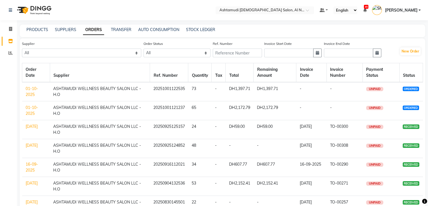
click at [28, 108] on link "01-10-2025" at bounding box center [32, 110] width 12 height 11
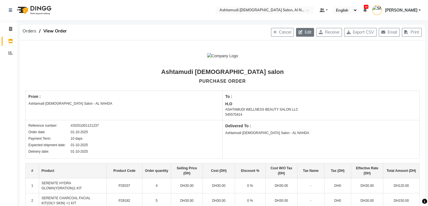
click at [304, 34] on button "Edit" at bounding box center [305, 32] width 18 height 9
select select "1532"
select select "1533"
select select "5108"
select select "true"
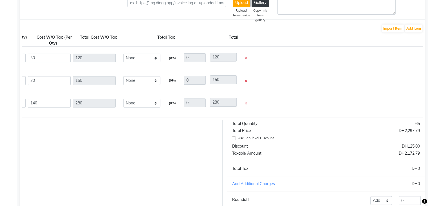
scroll to position [92, 0]
click at [246, 60] on icon at bounding box center [246, 59] width 2 height 3
click at [247, 61] on icon at bounding box center [246, 59] width 2 height 3
click at [247, 81] on icon at bounding box center [246, 82] width 2 height 3
click at [247, 61] on icon at bounding box center [246, 59] width 2 height 3
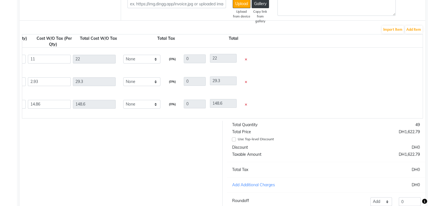
click at [247, 61] on icon at bounding box center [246, 59] width 2 height 3
click at [247, 81] on icon at bounding box center [246, 82] width 2 height 3
click at [247, 61] on icon at bounding box center [246, 59] width 2 height 3
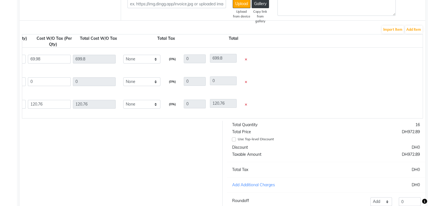
click at [247, 61] on icon at bounding box center [246, 59] width 2 height 3
click at [247, 81] on icon at bounding box center [246, 82] width 2 height 3
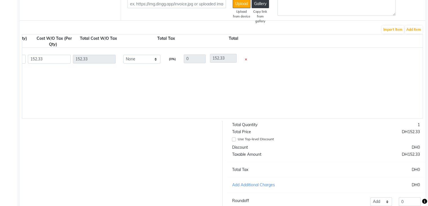
click at [247, 61] on icon at bounding box center [246, 59] width 2 height 3
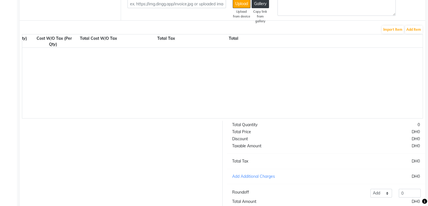
click at [247, 61] on div at bounding box center [125, 83] width 890 height 70
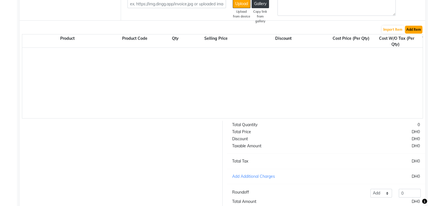
click at [419, 31] on button "Add Item" at bounding box center [413, 30] width 17 height 8
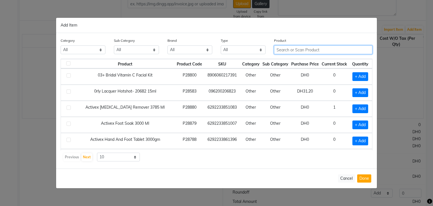
click at [315, 49] on input "text" at bounding box center [323, 49] width 98 height 9
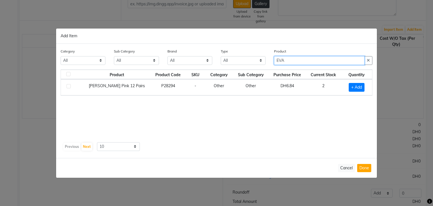
type input "EVA"
click at [336, 133] on div "Product Product Code SKU Category Sub Category Purchase Price Current Stock Qua…" at bounding box center [216, 104] width 311 height 70
click at [356, 85] on span "+ Add" at bounding box center [356, 87] width 16 height 9
checkbox input "true"
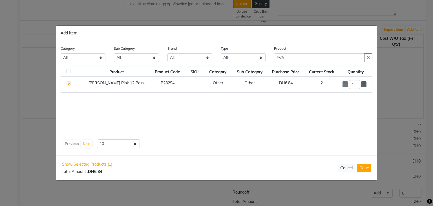
click at [363, 83] on icon at bounding box center [364, 84] width 4 height 4
type input "2"
click at [365, 167] on button "Done" at bounding box center [364, 168] width 14 height 8
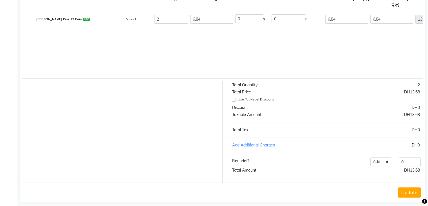
scroll to position [142, 0]
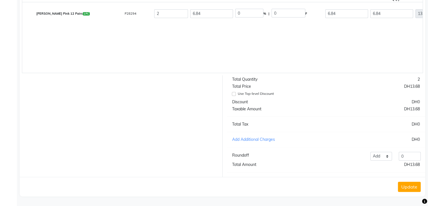
click at [409, 185] on button "Update" at bounding box center [409, 186] width 23 height 10
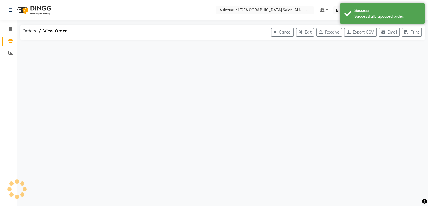
scroll to position [0, 0]
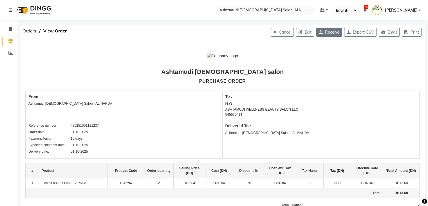
click at [322, 31] on button "Receive" at bounding box center [330, 32] width 26 height 9
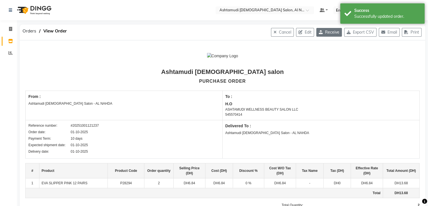
select select "1532"
select select "1533"
select select "5108"
select select "true"
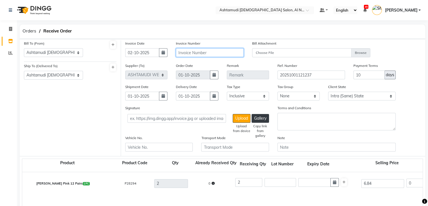
click at [192, 55] on input "text" at bounding box center [210, 52] width 68 height 9
paste input "TO-00316"
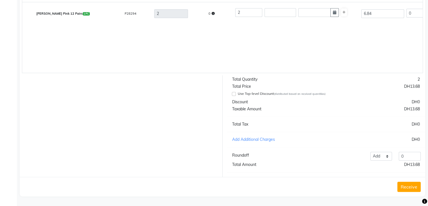
scroll to position [175, 0]
type input "TO-00316"
click at [416, 187] on button "Receive" at bounding box center [409, 186] width 23 height 10
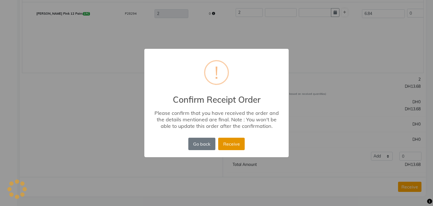
click at [244, 146] on button "Receive" at bounding box center [231, 143] width 26 height 12
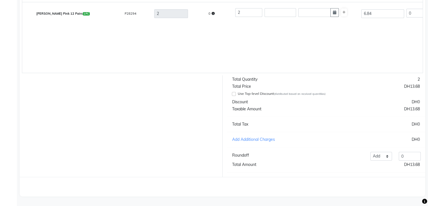
scroll to position [0, 0]
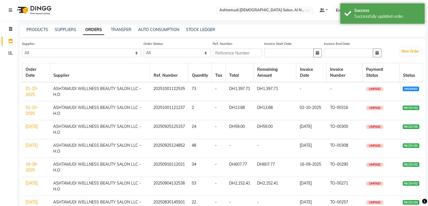
click at [33, 92] on link "01-10-2025" at bounding box center [32, 91] width 12 height 11
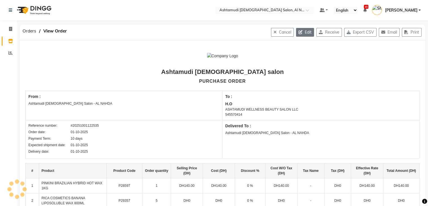
click at [308, 34] on button "Edit" at bounding box center [305, 32] width 18 height 9
select select "1532"
select select "1533"
select select "5108"
select select "true"
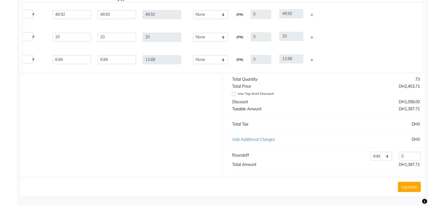
scroll to position [0, 320]
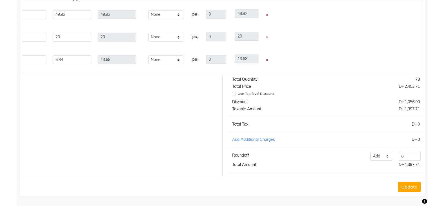
click at [268, 59] on icon at bounding box center [267, 60] width 2 height 3
click at [403, 186] on button "Update" at bounding box center [409, 186] width 23 height 10
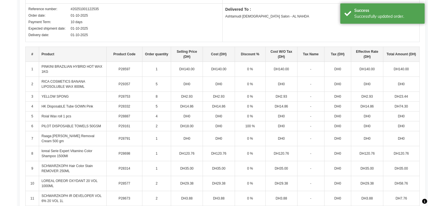
scroll to position [0, 0]
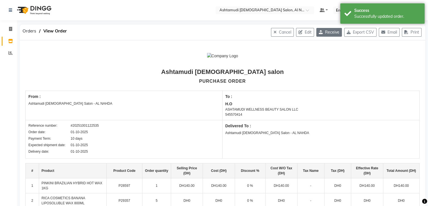
click at [334, 33] on button "Receive" at bounding box center [330, 32] width 26 height 9
select select "1532"
select select "1533"
select select "5108"
select select "true"
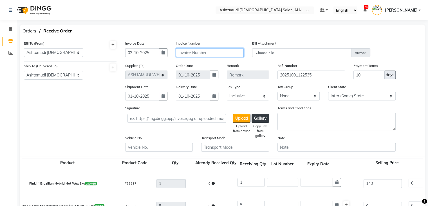
click at [206, 54] on input "text" at bounding box center [210, 52] width 68 height 9
paste input "TO-00316"
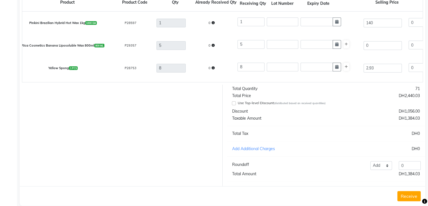
scroll to position [175, 0]
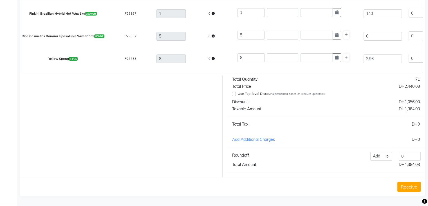
type input "TO-00316"
click at [407, 184] on button "Receive" at bounding box center [409, 186] width 23 height 10
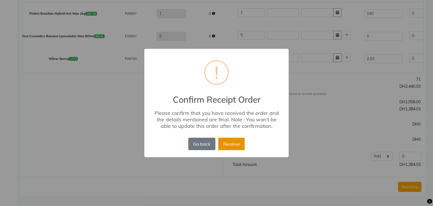
click at [222, 141] on button "Receive" at bounding box center [231, 143] width 26 height 12
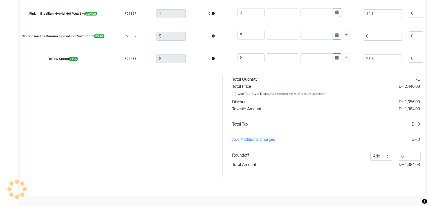
scroll to position [0, 0]
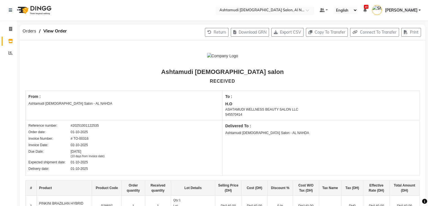
click at [300, 8] on input "text" at bounding box center [260, 11] width 82 height 6
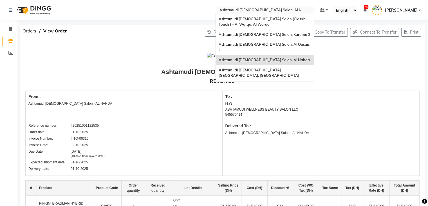
click at [293, 83] on span "Ashtamudi [DEMOGRAPHIC_DATA] Salon - Al Karama, [GEOGRAPHIC_DATA] -[GEOGRAPHIC_…" at bounding box center [259, 90] width 81 height 15
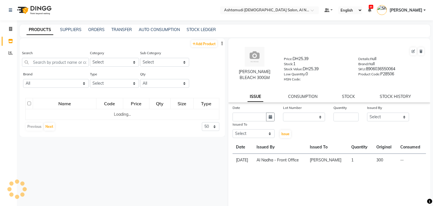
select select
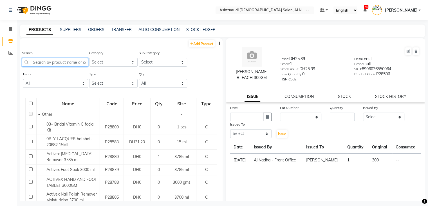
click at [55, 59] on input "text" at bounding box center [55, 62] width 66 height 9
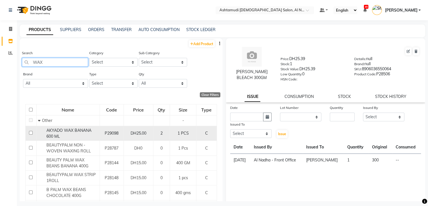
scroll to position [141, 0]
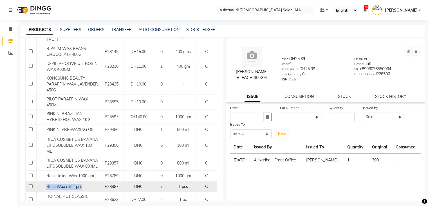
drag, startPoint x: 44, startPoint y: 178, endPoint x: 88, endPoint y: 176, distance: 44.0
click at [88, 181] on td "Roial Wax roll 1 pcs" at bounding box center [67, 186] width 63 height 11
copy span "Roial Wax roll 1 pcs"
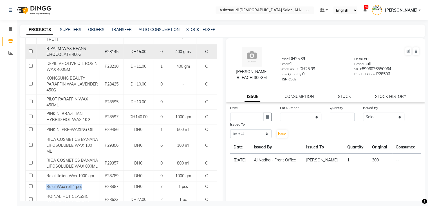
scroll to position [0, 0]
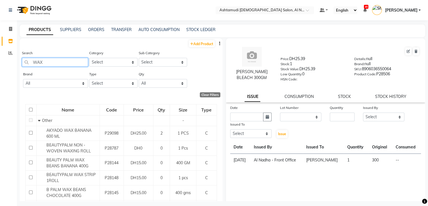
click at [70, 61] on input "WAX" at bounding box center [55, 62] width 66 height 9
type input "W"
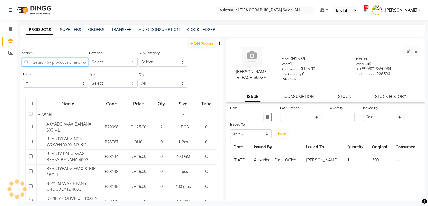
paste input "Magic Glow Milk Conditioner 5000ml"
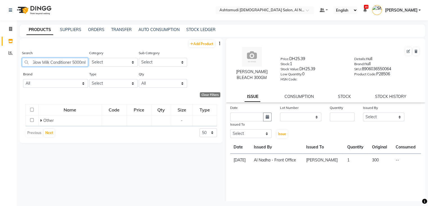
scroll to position [0, 14]
click at [85, 64] on input "Magic Glow Milk Conditioner 5000ml" at bounding box center [55, 62] width 66 height 9
click at [84, 64] on input "Magic Glow Milk Conditioner 5000ml" at bounding box center [55, 62] width 66 height 9
click at [84, 62] on input "Magic Glow Milk Conditioner 5000ml" at bounding box center [55, 62] width 66 height 9
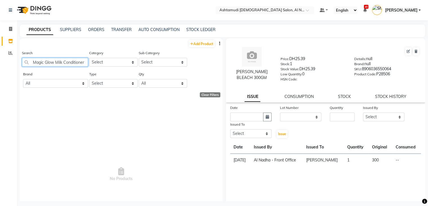
scroll to position [0, 0]
click at [63, 62] on input "Magic Glow Milk Conditioner" at bounding box center [55, 62] width 66 height 9
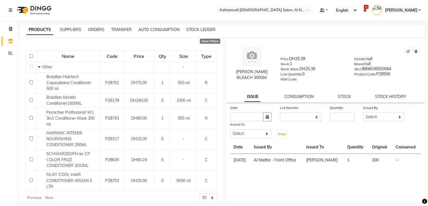
scroll to position [59, 0]
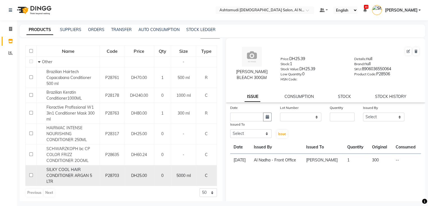
type input "Conditioner"
drag, startPoint x: 46, startPoint y: 168, endPoint x: 64, endPoint y: 179, distance: 21.7
click at [64, 179] on div "SILKY COOL HAIR CONDITIONER ARGAN 5 LTR" at bounding box center [68, 175] width 60 height 18
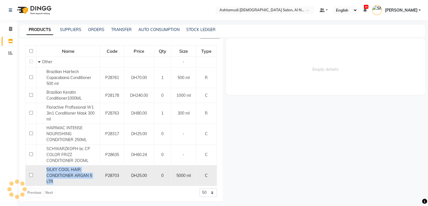
select select
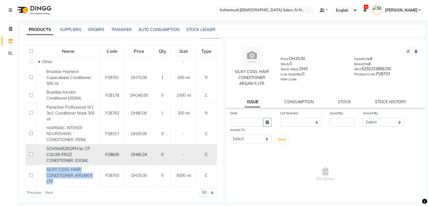
copy span "SILKY COOL HAIR CONDITIONER ARGAN 5 LTR"
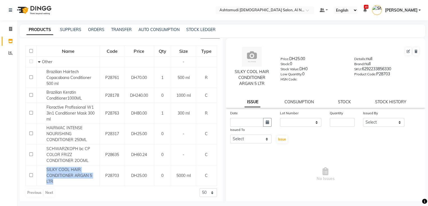
scroll to position [0, 0]
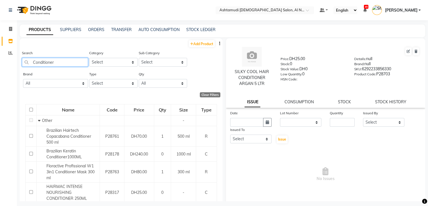
click at [60, 63] on input "Conditioner" at bounding box center [55, 62] width 66 height 9
type input "C"
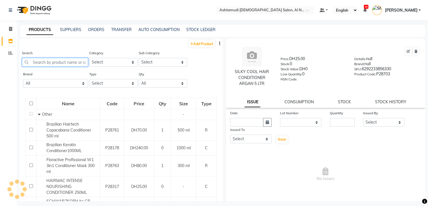
paste input "PILOT 12 PCS PACK WHITE NAIL BUFFER"
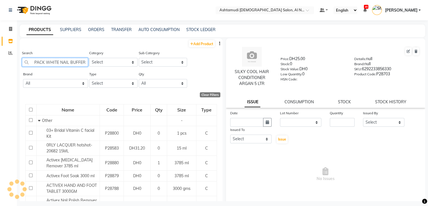
scroll to position [0, 24]
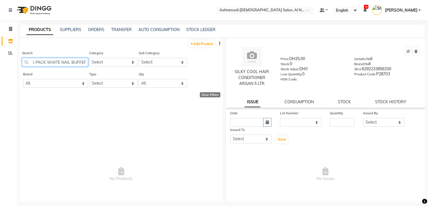
click at [44, 66] on input "PILOT 12 PCS PACK WHITE NAIL BUFFER" at bounding box center [55, 62] width 66 height 9
click at [77, 62] on input "WHITE NAIL BUFFER" at bounding box center [55, 62] width 66 height 9
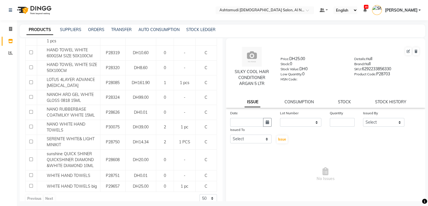
scroll to position [119, 0]
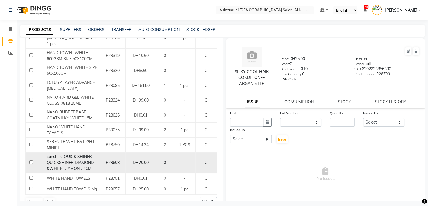
type input "WHITE"
drag, startPoint x: 42, startPoint y: 149, endPoint x: 98, endPoint y: 161, distance: 56.9
click at [98, 161] on div "sunshine QUICK SHINER QUICKSHINER DIAMOND &WHITE DIAMOND 10ML" at bounding box center [68, 162] width 60 height 18
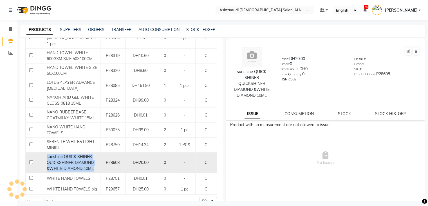
copy span "sunshine QUICK SHINER QUICKSHINER DIAMOND &WHITE DIAMOND 10ML"
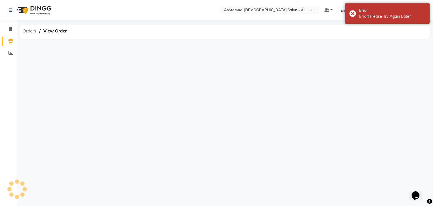
click at [33, 30] on span "Orders" at bounding box center [29, 31] width 19 height 10
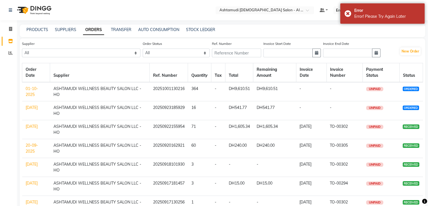
click at [28, 90] on link "01-10-2025" at bounding box center [32, 91] width 12 height 11
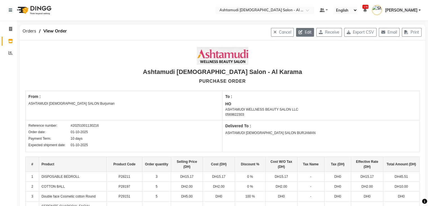
click at [307, 32] on button "Edit" at bounding box center [305, 32] width 18 height 9
select select "1045"
select select "1046"
select select "5148"
select select "true"
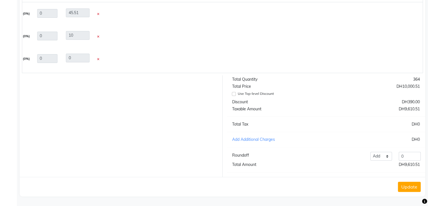
scroll to position [1, 0]
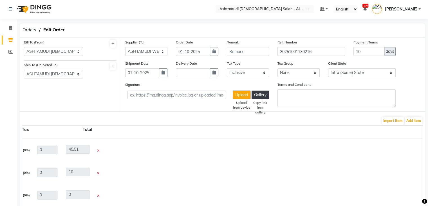
click at [98, 151] on icon at bounding box center [98, 150] width 2 height 3
type input "10"
type input "34.98"
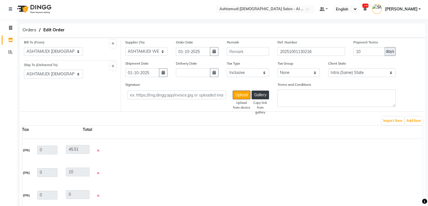
type input "349.8"
click at [98, 151] on icon at bounding box center [98, 150] width 2 height 3
type input "3"
type input "34.53"
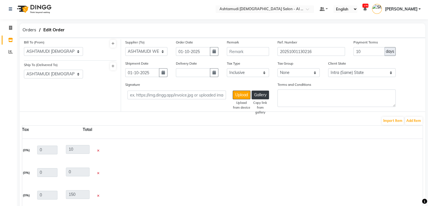
type input "34.53"
type input "103.59"
click at [98, 151] on icon at bounding box center [98, 150] width 2 height 3
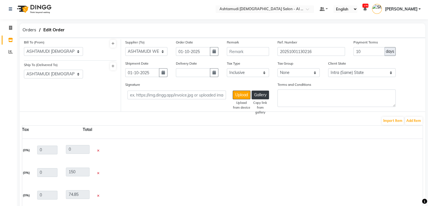
type input "15"
click at [98, 151] on icon at bounding box center [98, 150] width 2 height 3
type input "3"
type input "13.57"
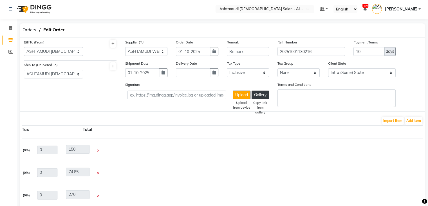
type input "13.57"
type input "40.71"
click at [98, 172] on icon at bounding box center [98, 173] width 2 height 3
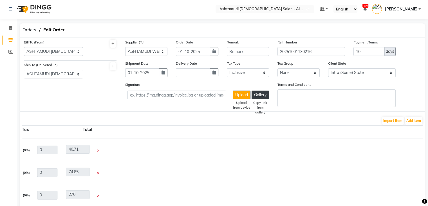
type input "3"
type input "29.38"
type input "88.14"
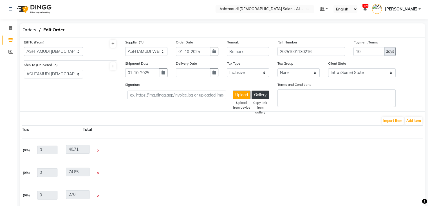
type input "88.14"
click at [98, 151] on icon at bounding box center [98, 150] width 2 height 3
type input "7"
type input "27.55"
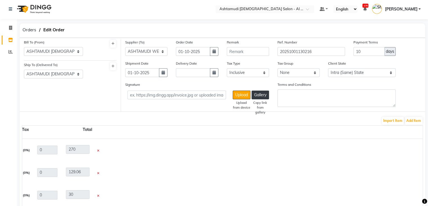
type input "27.55"
type input "192.85"
click at [98, 151] on icon at bounding box center [98, 150] width 2 height 3
type input "7"
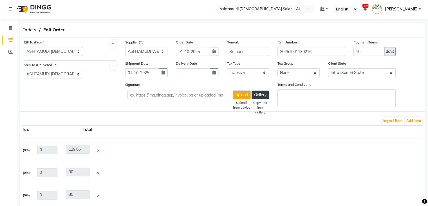
type input "27.55"
type input "192.85"
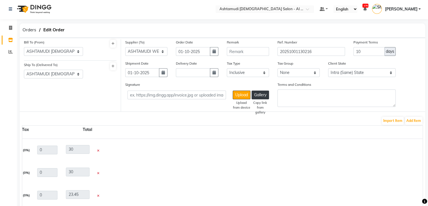
click at [98, 151] on icon at bounding box center [98, 150] width 2 height 3
type input "2"
type input "185"
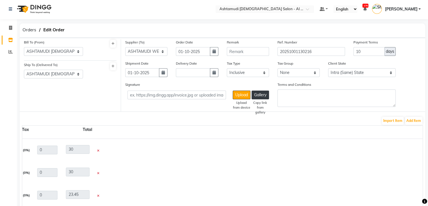
type input "370"
click at [98, 172] on icon at bounding box center [98, 173] width 2 height 3
type input "2"
type input "24.33"
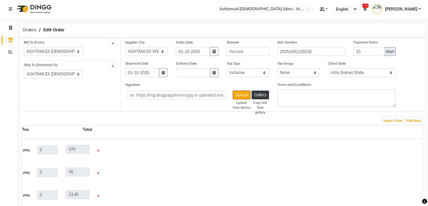
type input "24.33"
type input "48.66"
click at [98, 151] on icon at bounding box center [98, 150] width 2 height 3
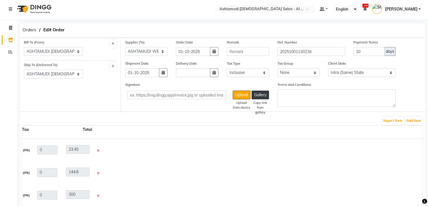
type input "2"
type input "428.57"
type input "857.14"
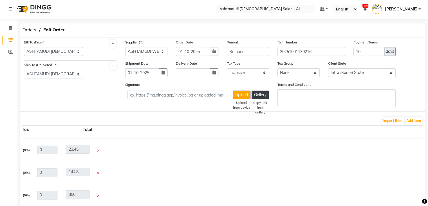
type input "857.14"
click at [98, 151] on icon at bounding box center [98, 150] width 2 height 3
type input "7"
type input "27.55"
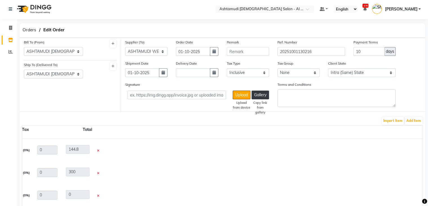
type input "27.55"
type input "192.85"
click at [98, 151] on icon at bounding box center [98, 150] width 2 height 3
type input "7"
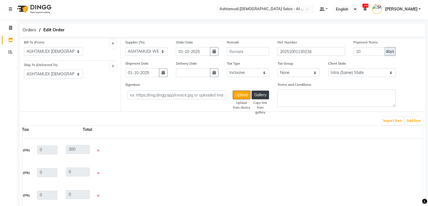
type input "27.55"
type input "192.85"
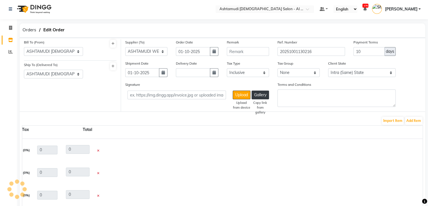
click at [98, 151] on icon at bounding box center [98, 150] width 2 height 3
type input "0"
click at [98, 172] on icon at bounding box center [98, 173] width 2 height 3
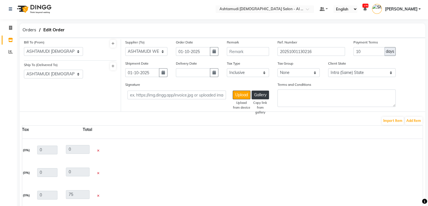
click at [98, 151] on icon at bounding box center [98, 150] width 2 height 3
type input "2"
type input "25"
type input "100"
type input "25"
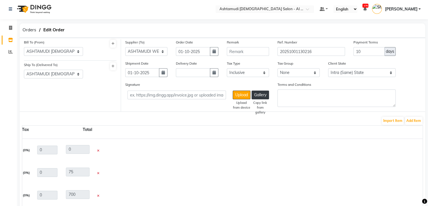
click at [98, 151] on icon at bounding box center [98, 150] width 2 height 3
type input "10"
type input "29.89"
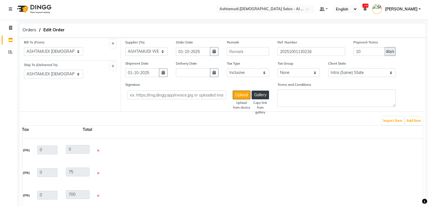
type input "298.9"
click at [98, 151] on icon at bounding box center [98, 150] width 2 height 3
type input "10"
type input "29.86"
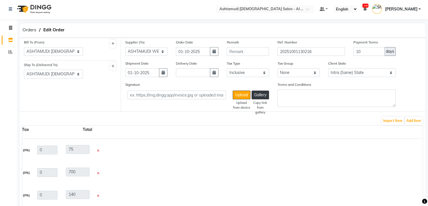
type input "29.86"
type input "298.6"
click at [98, 151] on icon at bounding box center [98, 150] width 2 height 3
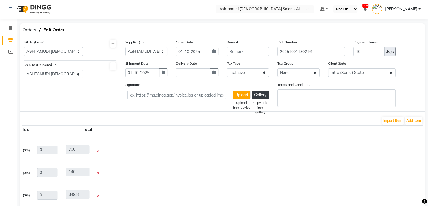
type input "10"
type input "29.89"
type input "298.9"
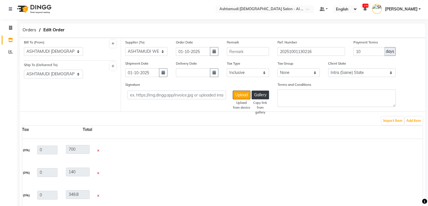
type input "298.9"
click at [98, 151] on icon at bounding box center [98, 150] width 2 height 3
type input "10"
type input "0.01"
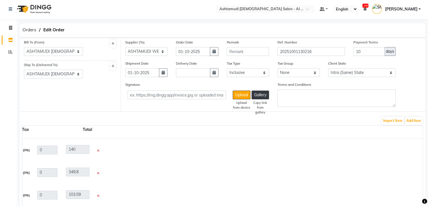
type input "0.01"
type input "0.1"
click at [98, 151] on icon at bounding box center [98, 150] width 2 height 3
type input "28.9"
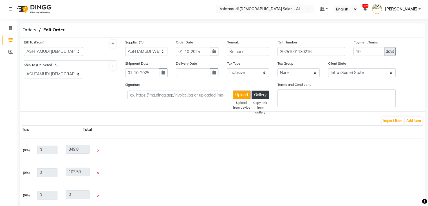
type input "28.9"
type input "289"
click at [98, 151] on icon at bounding box center [98, 150] width 2 height 3
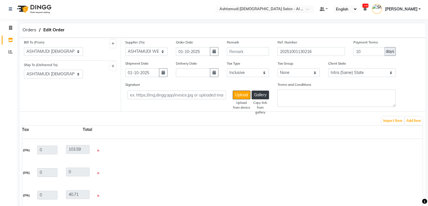
type input "10"
type input "29.9"
type input "299"
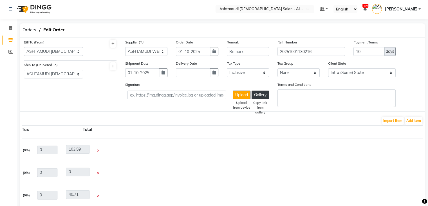
type input "299"
click at [98, 151] on icon at bounding box center [98, 150] width 2 height 3
type input "8"
type input "29.9"
type input "0"
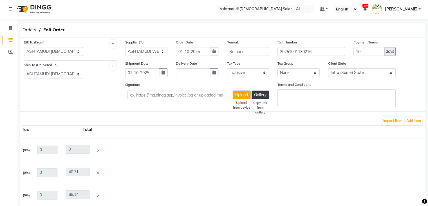
type input "0"
type input "29.9"
type input "239.2"
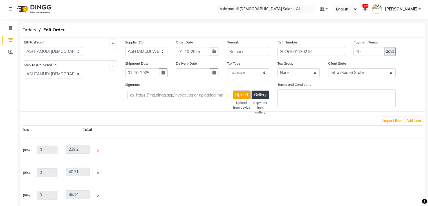
click at [98, 172] on icon at bounding box center [98, 173] width 2 height 3
type input "10"
type input "28.9"
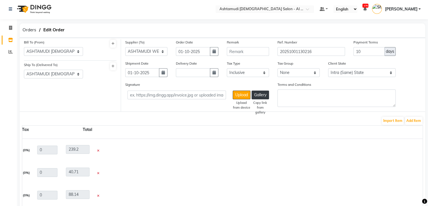
type input "289"
click at [98, 151] on icon at bounding box center [98, 150] width 2 height 3
type input "10"
type input "28.08"
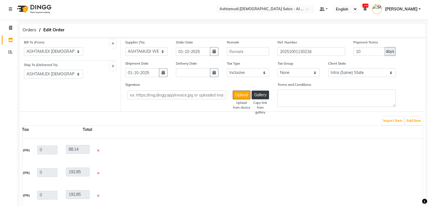
type input "28.08"
type input "280.8"
click at [98, 151] on icon at bounding box center [98, 150] width 2 height 3
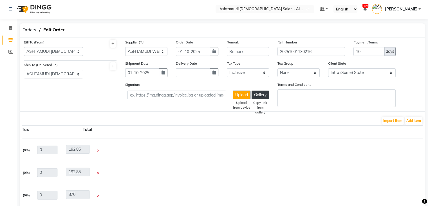
type input "10"
type input "28.9"
type input "289"
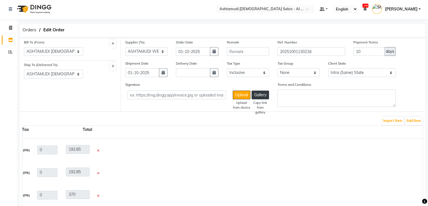
type input "289"
click at [98, 151] on icon at bounding box center [98, 150] width 2 height 3
type input "10"
type input "30.9"
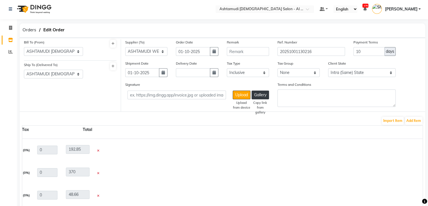
type input "30.9"
type input "309"
click at [98, 151] on icon at bounding box center [98, 150] width 2 height 3
type input "10"
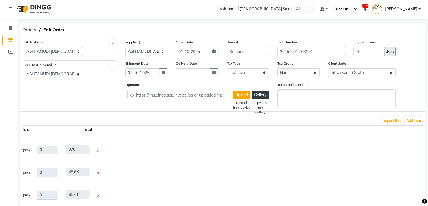
type input "14.86"
type input "148.6"
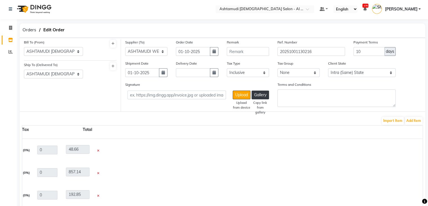
click at [98, 151] on icon at bounding box center [98, 150] width 2 height 3
type input "10"
type input "27.55"
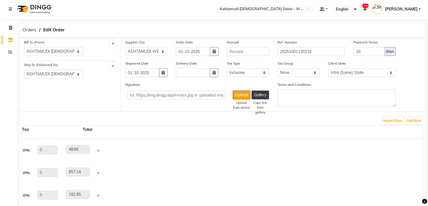
type input "275.5"
click at [98, 151] on icon at bounding box center [98, 150] width 2 height 3
type input "8"
type input "27.55"
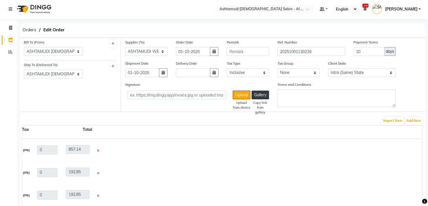
type input "27.55"
type input "220.4"
click at [98, 151] on icon at bounding box center [98, 150] width 2 height 3
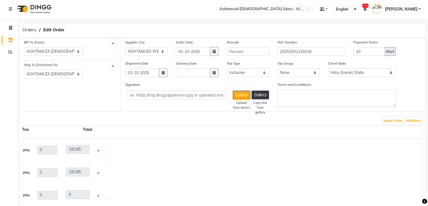
type input "8"
type input "220.4"
click at [98, 151] on icon at bounding box center [98, 150] width 2 height 3
type input "10"
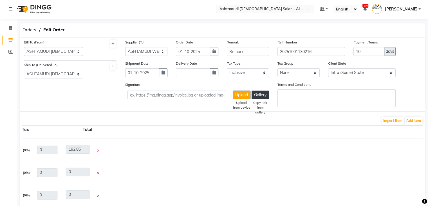
type input "275.5"
click at [98, 151] on icon at bounding box center [98, 150] width 2 height 3
type input "27.55"
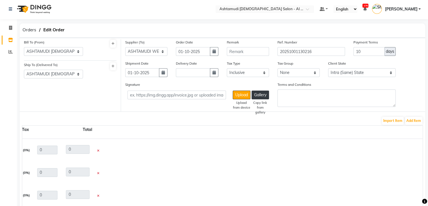
type input "27.55"
type input "275.5"
click at [98, 151] on icon at bounding box center [98, 150] width 2 height 3
click at [98, 151] on span at bounding box center [99, 150] width 5 height 4
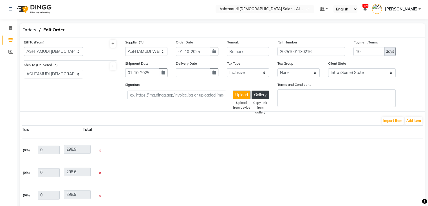
click at [98, 151] on span at bounding box center [99, 150] width 5 height 4
click at [100, 151] on icon at bounding box center [100, 150] width 2 height 3
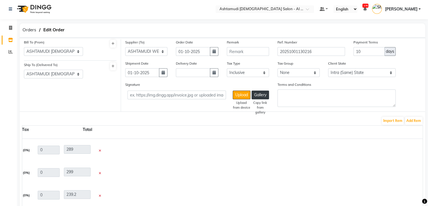
click at [100, 172] on icon at bounding box center [100, 173] width 2 height 3
click at [100, 151] on icon at bounding box center [100, 150] width 2 height 3
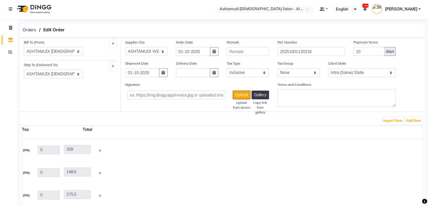
click at [100, 151] on icon at bounding box center [100, 150] width 2 height 3
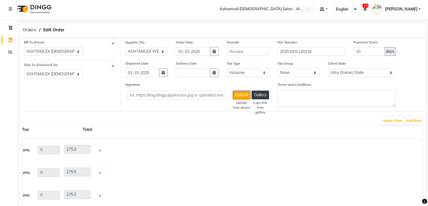
click at [100, 151] on icon at bounding box center [100, 150] width 2 height 3
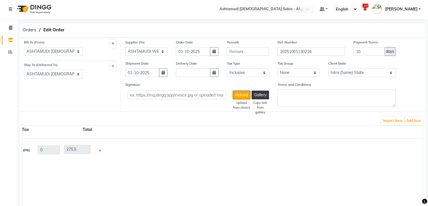
click at [100, 151] on icon at bounding box center [100, 150] width 2 height 3
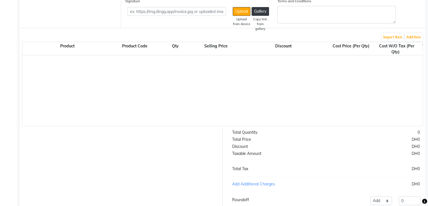
scroll to position [77, 0]
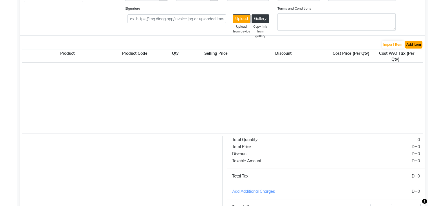
click at [417, 46] on button "Add Item" at bounding box center [413, 45] width 17 height 8
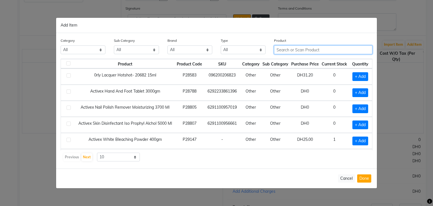
click at [289, 51] on input "text" at bounding box center [323, 49] width 98 height 9
paste input "Pilot Disposable Bed Sheet"
click at [307, 50] on input "Pilot Disposable Bed Sheet" at bounding box center [319, 49] width 90 height 9
click at [307, 50] on input "Bed Sheet" at bounding box center [319, 49] width 90 height 9
type input "B"
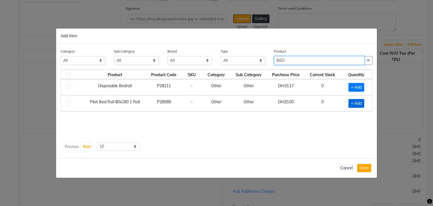
type input "BED"
click at [352, 101] on span "+ Add" at bounding box center [356, 103] width 16 height 9
checkbox input "true"
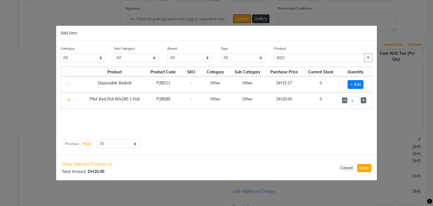
click at [365, 101] on span at bounding box center [362, 100] width 5 height 6
type input "3"
click at [368, 167] on button "Done" at bounding box center [364, 168] width 14 height 8
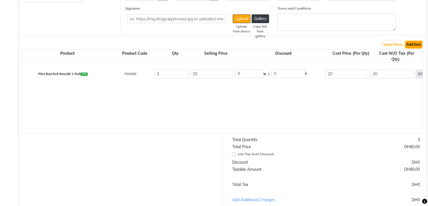
click at [412, 43] on button "Add Item" at bounding box center [413, 45] width 17 height 8
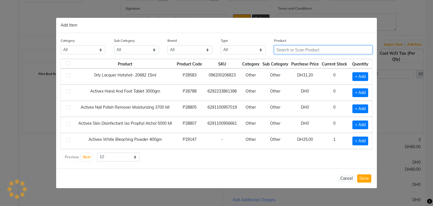
click at [297, 49] on input "text" at bounding box center [323, 49] width 98 height 9
paste input "Cotton Balls"
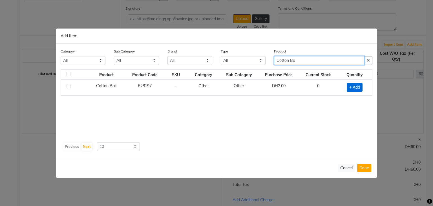
type input "Cotton Ba"
click at [354, 88] on span "+ Add" at bounding box center [354, 87] width 16 height 9
checkbox input "true"
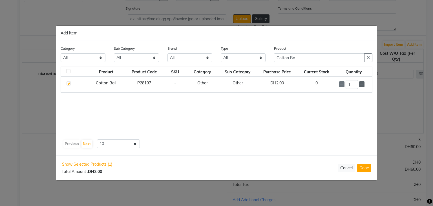
click at [363, 85] on icon at bounding box center [362, 84] width 4 height 4
type input "5"
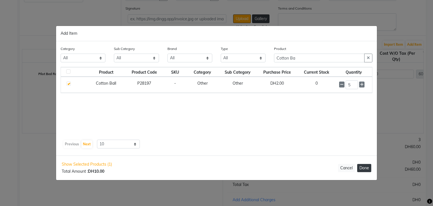
click at [368, 167] on button "Done" at bounding box center [364, 168] width 14 height 8
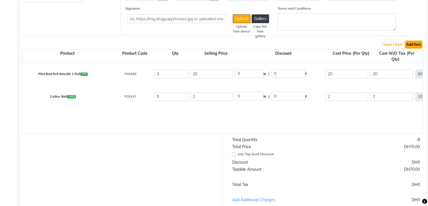
click at [408, 43] on button "Add Item" at bounding box center [413, 45] width 17 height 8
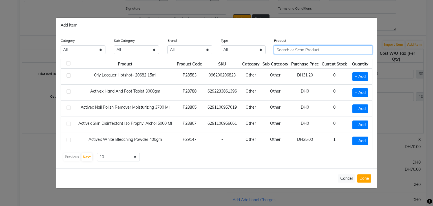
click at [293, 49] on input "text" at bounding box center [323, 49] width 98 height 9
paste input "SERENITE H2O POP MINI FACIAL"
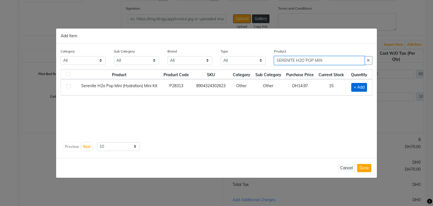
type input "SERENITE H2O POP MIN"
click at [363, 87] on span "+ Add" at bounding box center [359, 87] width 16 height 9
checkbox input "true"
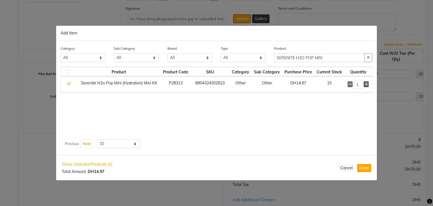
click at [366, 83] on icon at bounding box center [366, 84] width 4 height 4
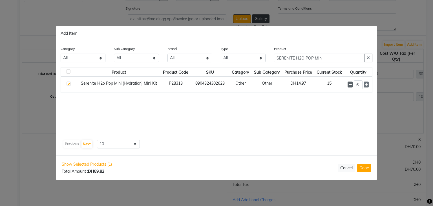
click at [351, 84] on icon at bounding box center [350, 85] width 4 height 4
type input "5"
click at [365, 168] on button "Done" at bounding box center [364, 168] width 14 height 8
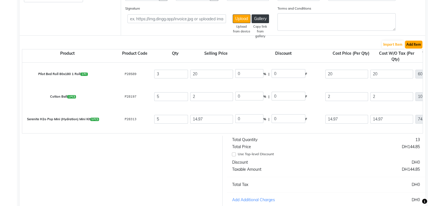
click at [415, 45] on button "Add Item" at bounding box center [413, 45] width 17 height 8
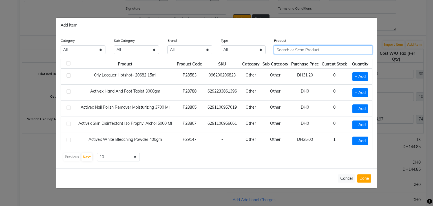
click at [312, 47] on input "text" at bounding box center [323, 49] width 98 height 9
paste input "SERENITE WHITE& LIGHT MINIKIT"
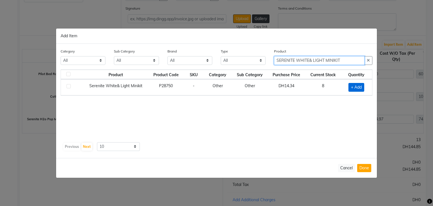
type input "SERENITE WHITE& LIGHT MINIKIT"
click at [361, 83] on span "+ Add" at bounding box center [356, 87] width 16 height 9
checkbox input "true"
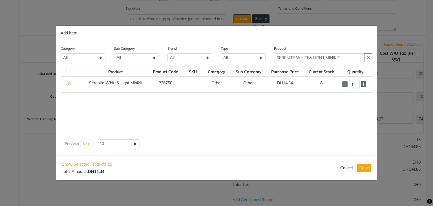
click at [363, 84] on icon at bounding box center [363, 84] width 4 height 4
type input "5"
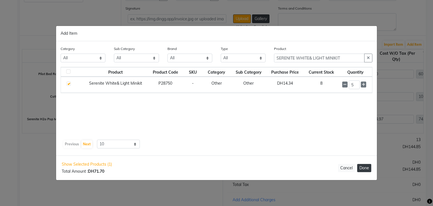
click at [369, 167] on button "Done" at bounding box center [364, 168] width 14 height 8
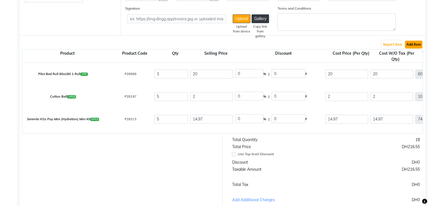
click at [421, 44] on button "Add Item" at bounding box center [413, 45] width 17 height 8
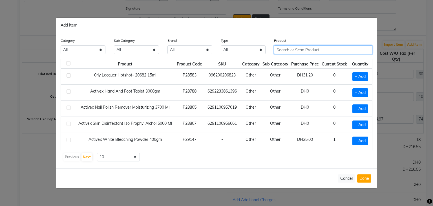
click at [294, 51] on input "text" at bounding box center [323, 49] width 98 height 9
paste input "Pilot Disposable Wooden Spatula"
click at [305, 53] on input "Pilot Disposable Wooden Spatula" at bounding box center [319, 49] width 90 height 9
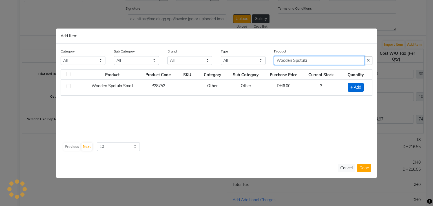
type input "Wooden Spatula"
click at [356, 85] on span "+ Add" at bounding box center [356, 87] width 16 height 9
checkbox input "true"
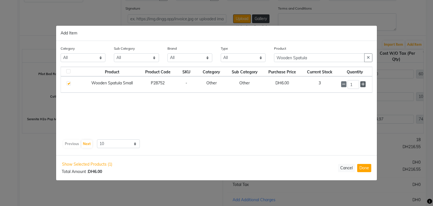
click at [364, 84] on icon at bounding box center [363, 84] width 4 height 4
type input "5"
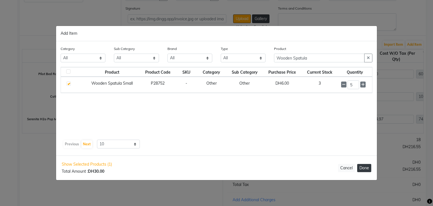
click at [366, 170] on button "Done" at bounding box center [364, 168] width 14 height 8
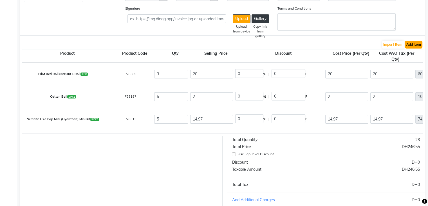
click at [419, 44] on button "Add Item" at bounding box center [413, 45] width 17 height 8
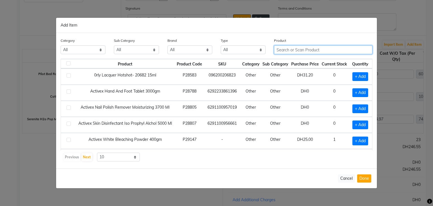
click at [335, 51] on input "text" at bounding box center [323, 49] width 98 height 9
paste input "Organica Thread"
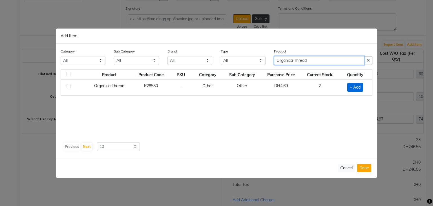
type input "Organica Thread"
click at [357, 89] on span "+ Add" at bounding box center [355, 87] width 16 height 9
checkbox input "true"
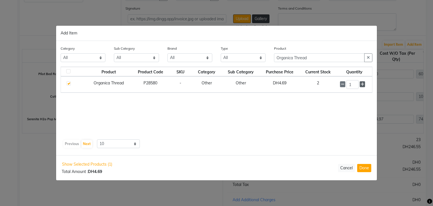
click at [362, 86] on icon at bounding box center [362, 84] width 4 height 4
type input "5"
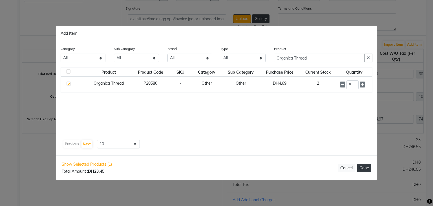
click at [361, 164] on button "Done" at bounding box center [364, 168] width 14 height 8
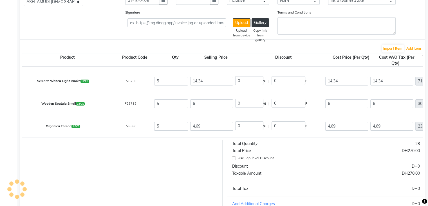
scroll to position [73, 0]
click at [416, 48] on button "Add Item" at bounding box center [413, 49] width 17 height 8
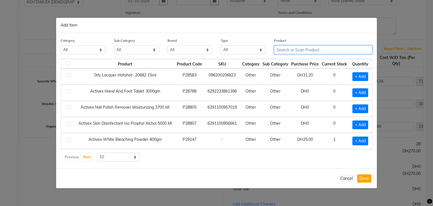
click at [295, 52] on input "text" at bounding box center [323, 49] width 98 height 9
paste input "O3+ BRIDAL VITAMIN C GLOWING SKIN"
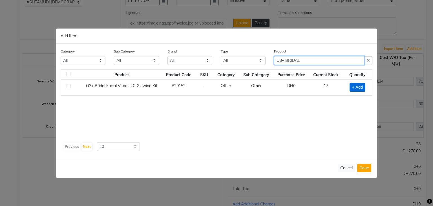
type input "O3+ BRIDAL"
click at [363, 88] on span "+ Add" at bounding box center [357, 87] width 16 height 9
checkbox input "true"
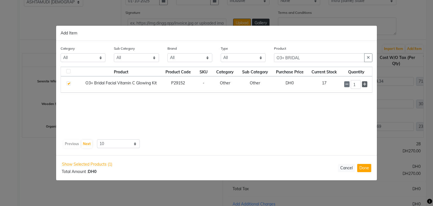
click at [365, 85] on icon at bounding box center [364, 84] width 4 height 4
type input "5"
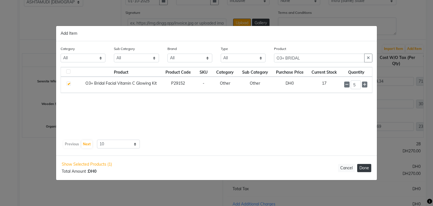
click at [364, 169] on button "Done" at bounding box center [364, 168] width 14 height 8
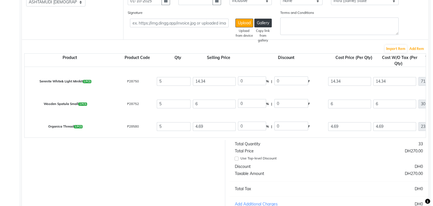
scroll to position [87, 0]
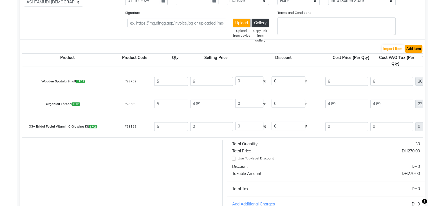
click at [420, 51] on button "Add Item" at bounding box center [413, 49] width 17 height 8
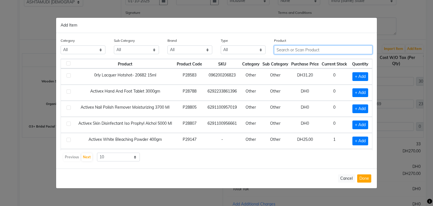
click at [297, 51] on input "text" at bounding box center [323, 49] width 98 height 9
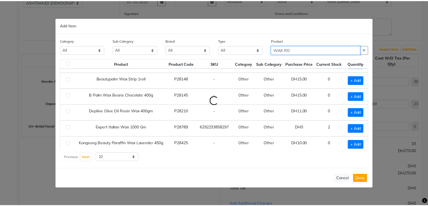
scroll to position [0, 0]
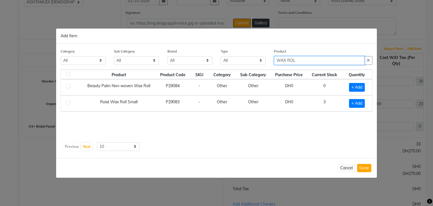
type input "WAX ROL"
click at [319, 139] on div "Product Product Code SKU Category Sub Category Purchase Price Current Stock Qua…" at bounding box center [216, 104] width 311 height 70
click at [355, 86] on span "+ Add" at bounding box center [357, 87] width 16 height 9
checkbox input "true"
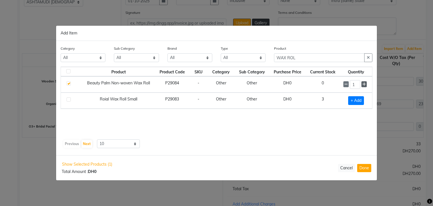
click at [366, 85] on span at bounding box center [363, 84] width 5 height 6
type input "5"
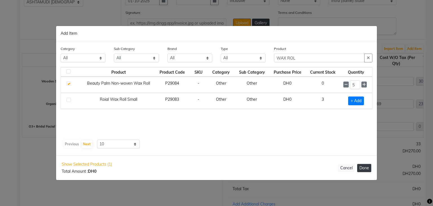
click at [368, 168] on button "Done" at bounding box center [364, 168] width 14 height 8
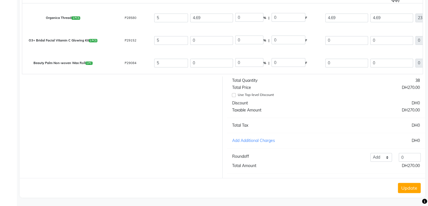
scroll to position [142, 0]
